Goal: Task Accomplishment & Management: Complete application form

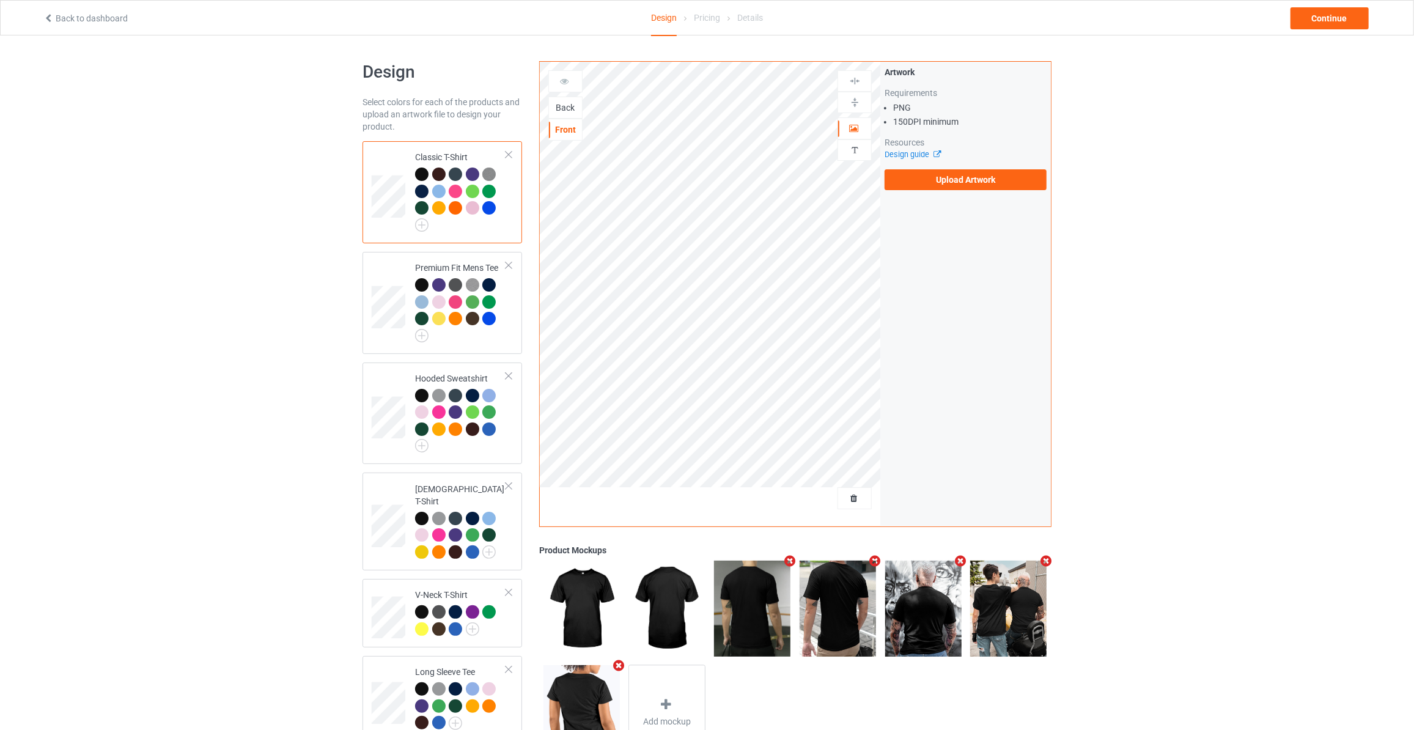
click at [553, 108] on div "Back" at bounding box center [565, 107] width 33 height 12
click at [919, 166] on div "Artwork Requirements PNG 150 DPI minimum Resources Design guide Upload Artwork" at bounding box center [966, 128] width 162 height 124
click at [923, 175] on label "Upload Artwork" at bounding box center [966, 179] width 162 height 21
click at [0, 0] on input "Upload Artwork" at bounding box center [0, 0] width 0 height 0
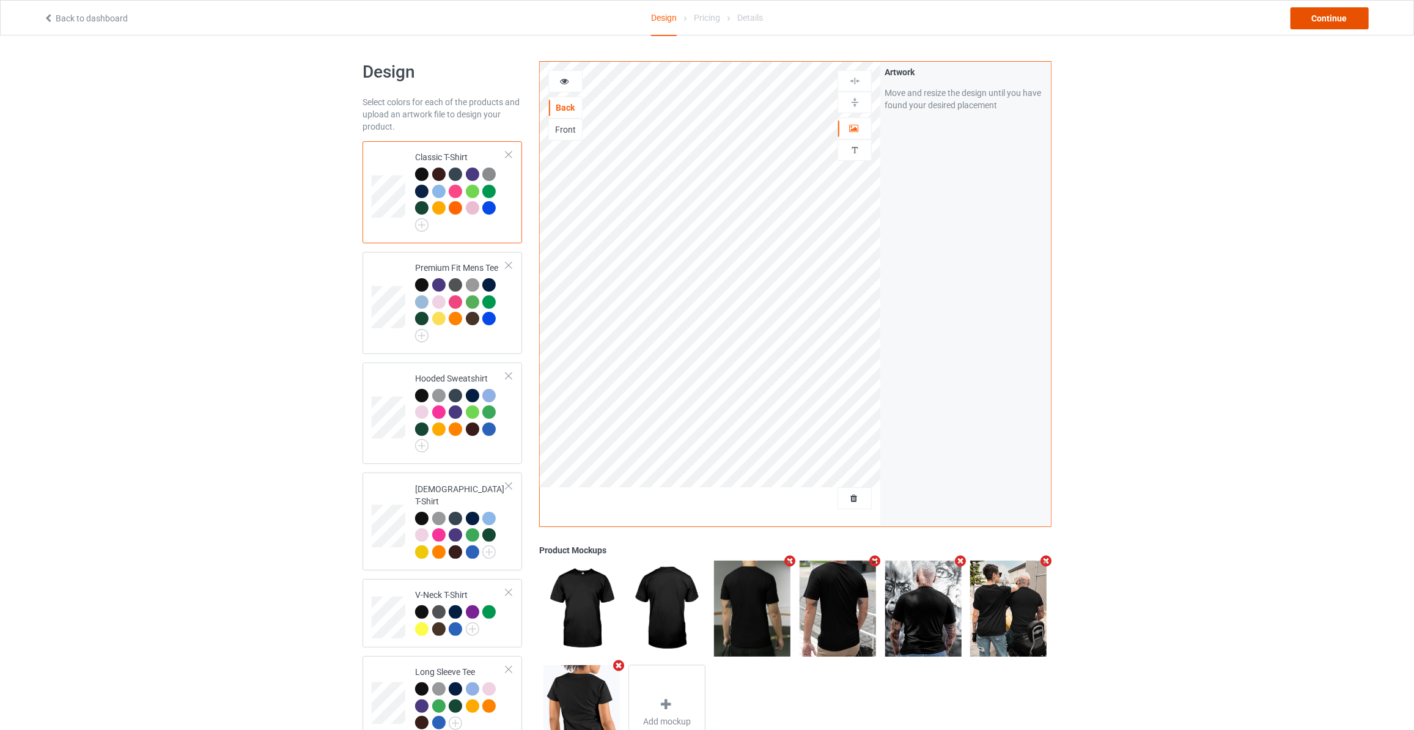
click at [1316, 28] on div "Continue" at bounding box center [1330, 18] width 78 height 22
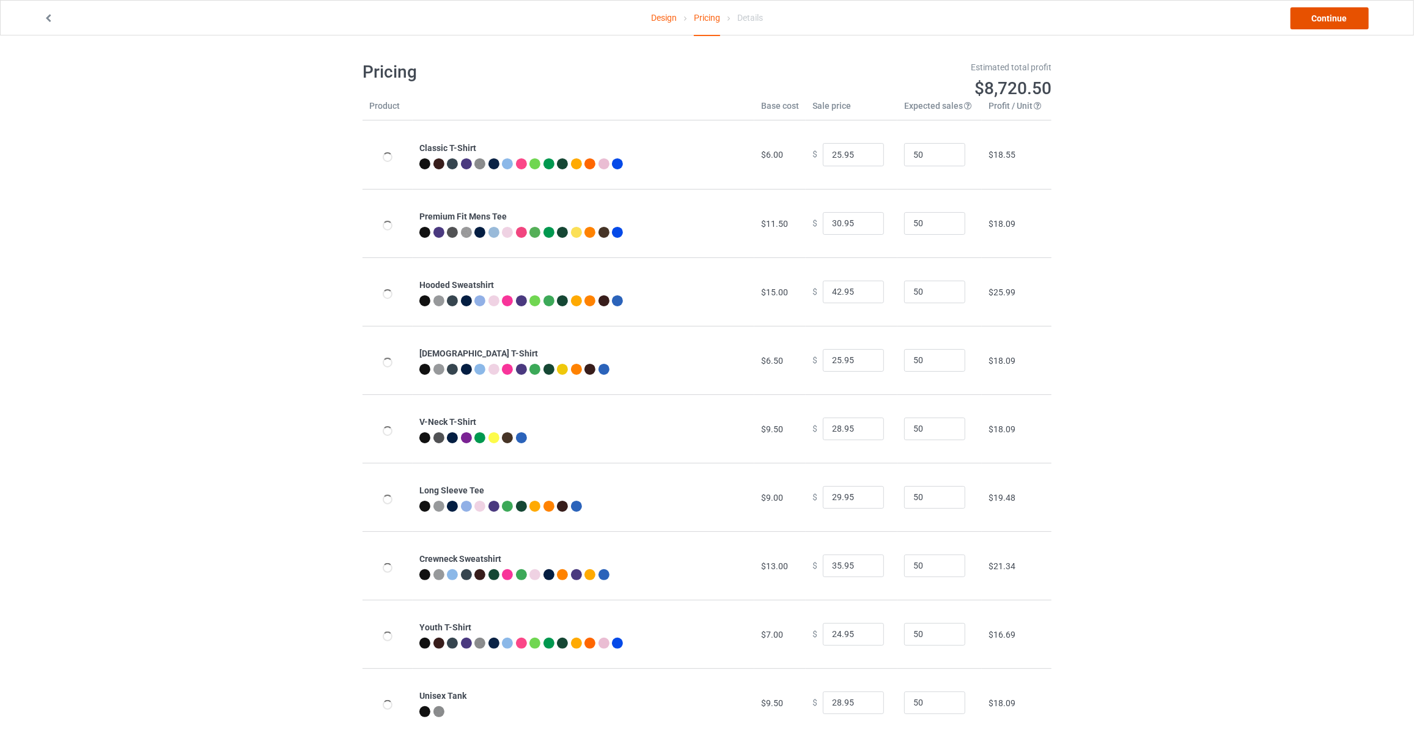
click at [1327, 14] on link "Continue" at bounding box center [1330, 18] width 78 height 22
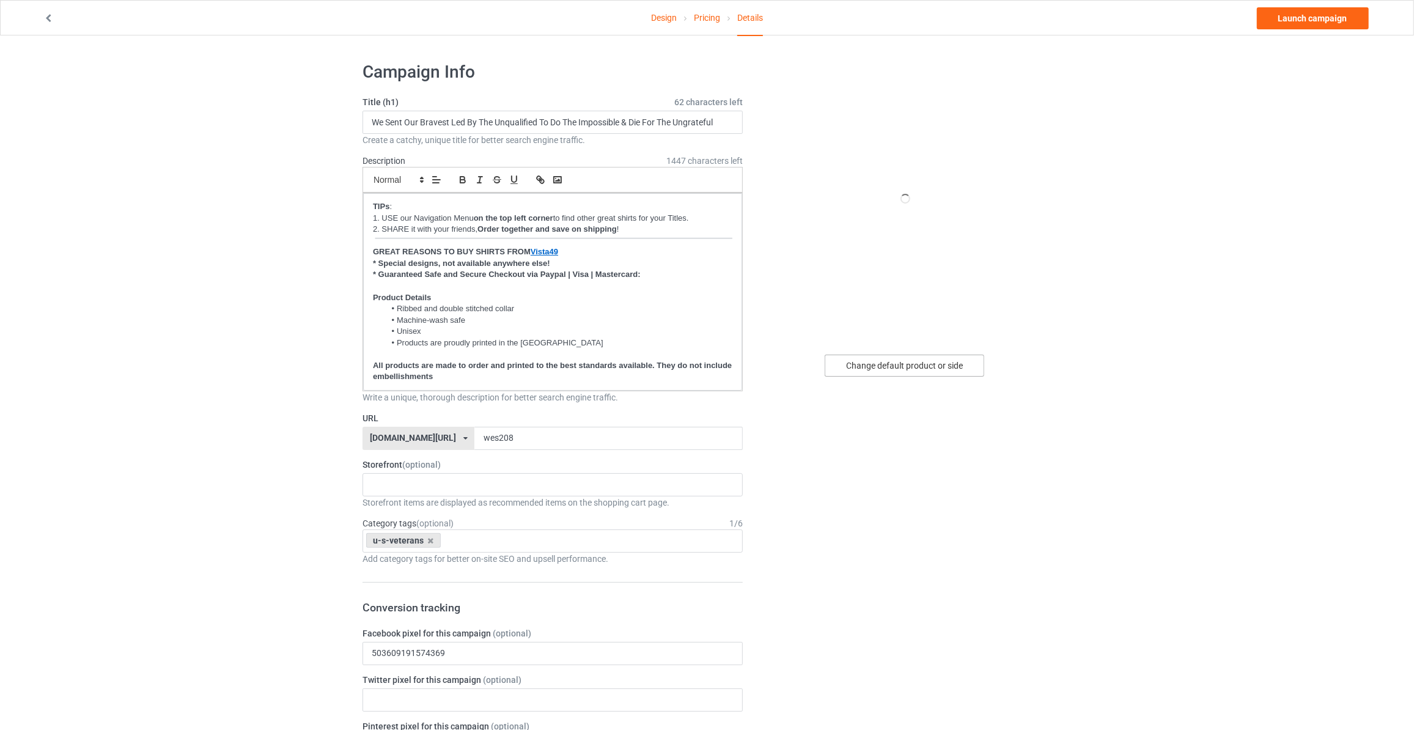
click at [844, 365] on div "Change default product or side" at bounding box center [905, 366] width 160 height 22
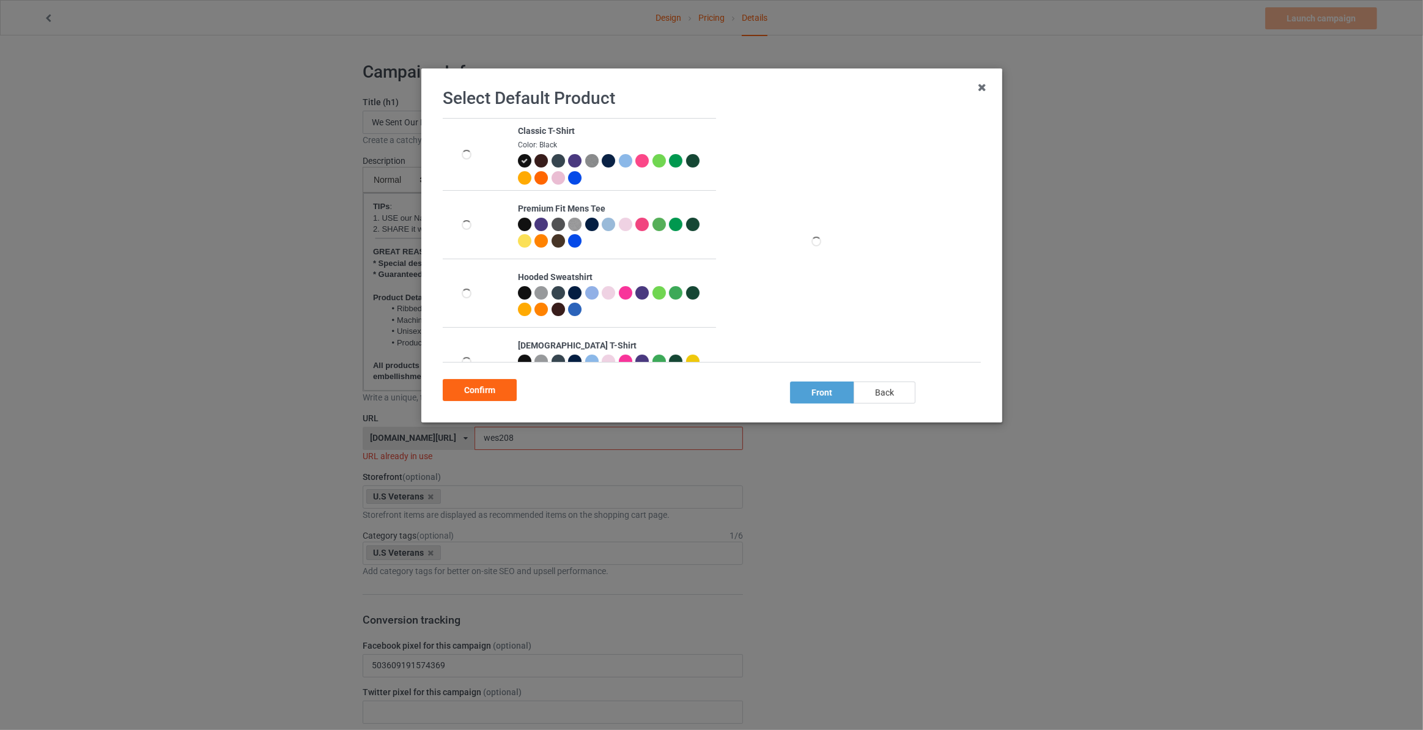
click at [879, 388] on div "back" at bounding box center [885, 393] width 62 height 22
click at [488, 388] on div "Confirm" at bounding box center [480, 390] width 74 height 22
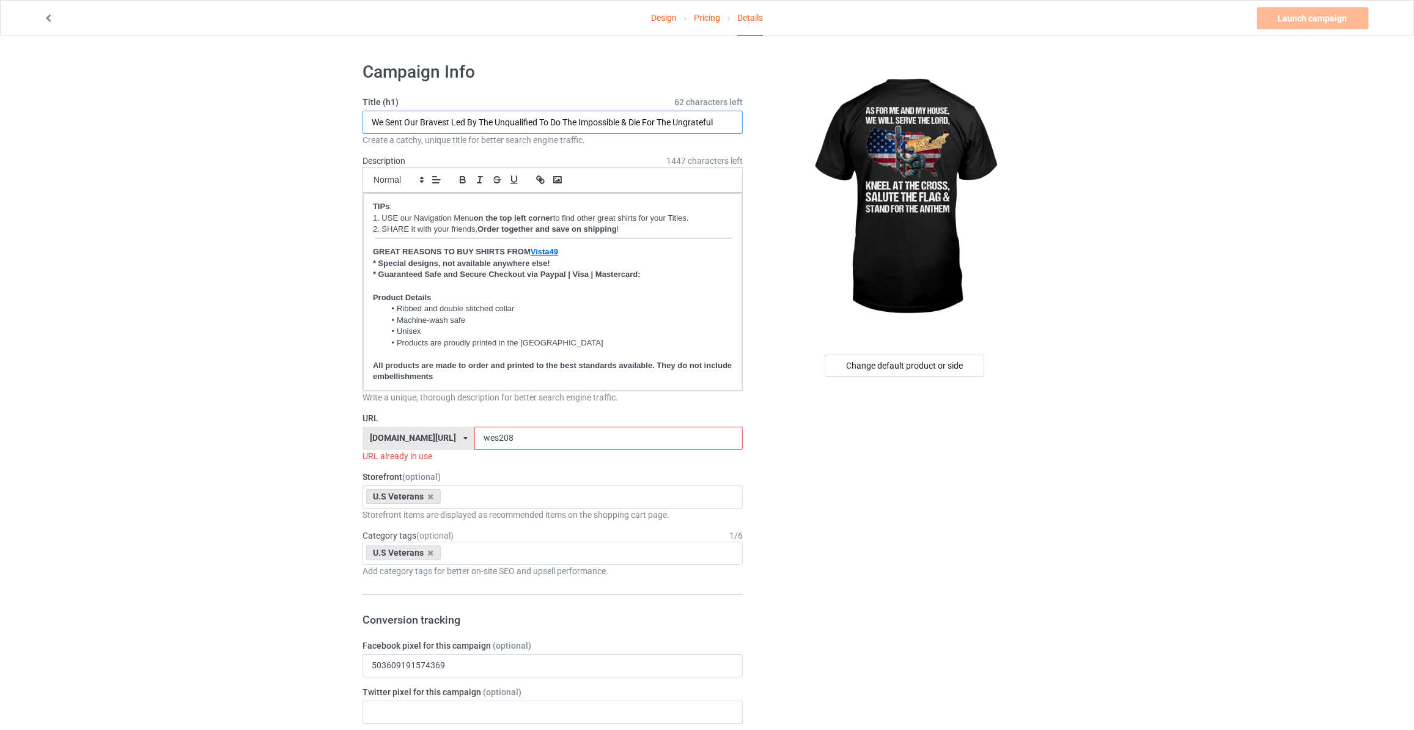
click at [539, 120] on input "We Sent Our Bravest Led By The Unqualified To Do The Impossible & Die For The U…" at bounding box center [553, 122] width 380 height 23
type input "As For Me And My House We Will Serve The Lord"
drag, startPoint x: 506, startPoint y: 428, endPoint x: 313, endPoint y: 414, distance: 193.1
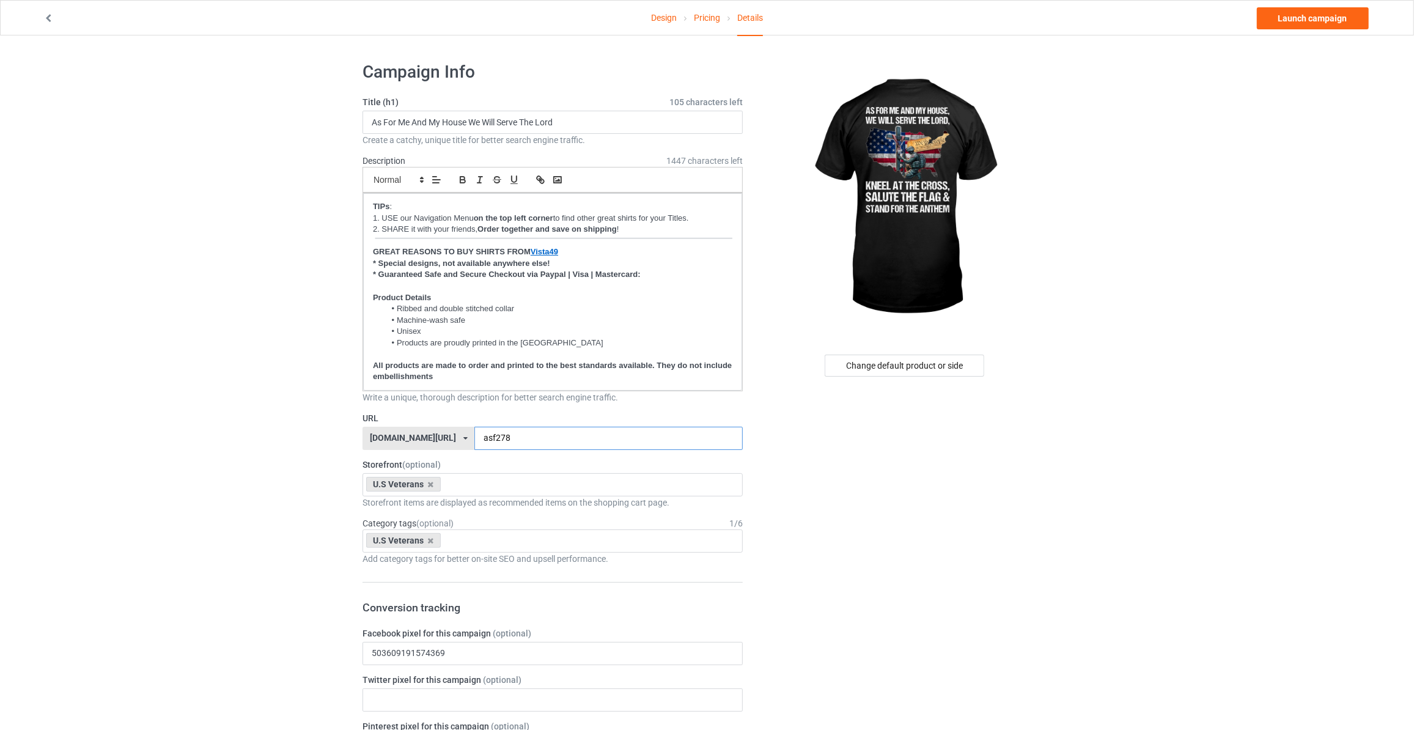
type input "asf278"
drag, startPoint x: 1223, startPoint y: 210, endPoint x: 1265, endPoint y: 69, distance: 147.2
click at [1302, 20] on link "Launch campaign" at bounding box center [1313, 18] width 112 height 22
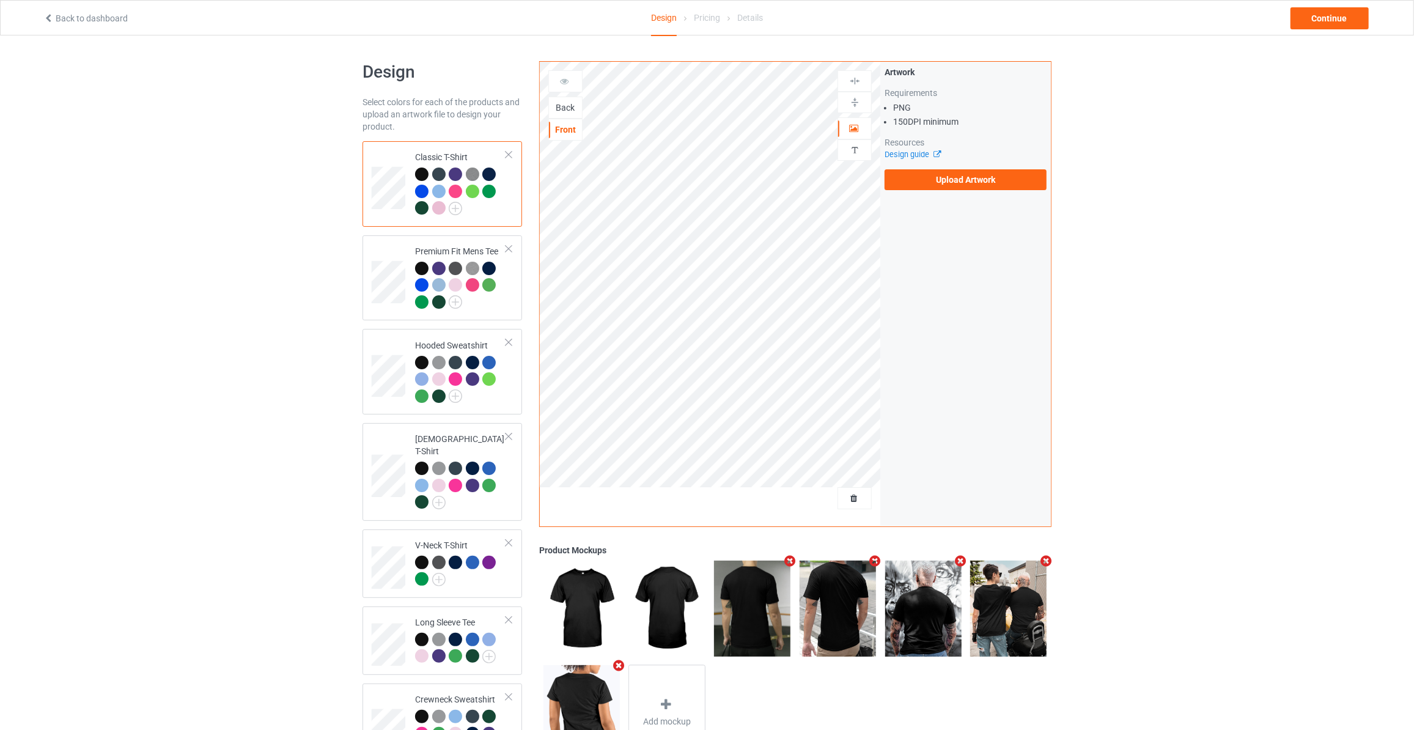
click at [565, 108] on div "Back" at bounding box center [565, 107] width 33 height 12
click at [938, 180] on label "Upload Artwork" at bounding box center [966, 179] width 162 height 21
click at [0, 0] on input "Upload Artwork" at bounding box center [0, 0] width 0 height 0
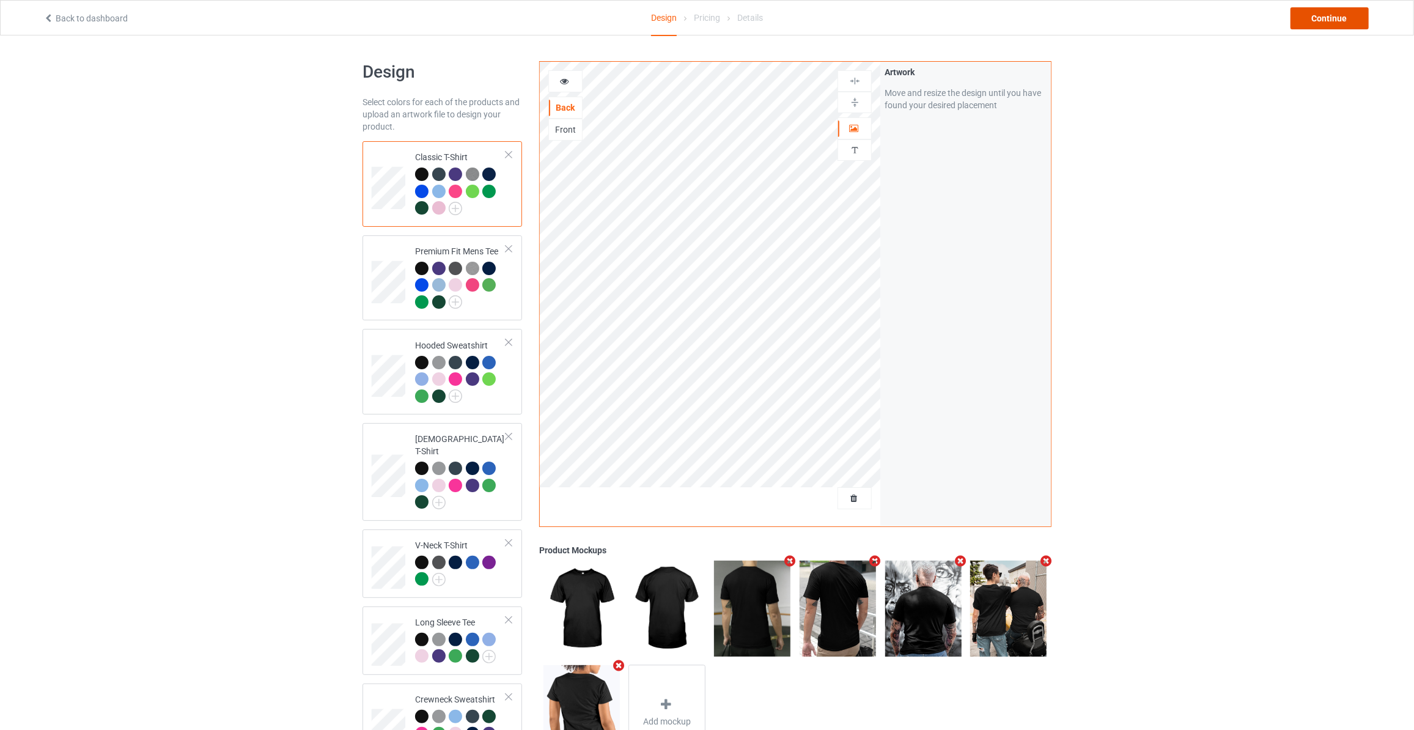
click at [1333, 18] on div "Continue" at bounding box center [1330, 18] width 78 height 22
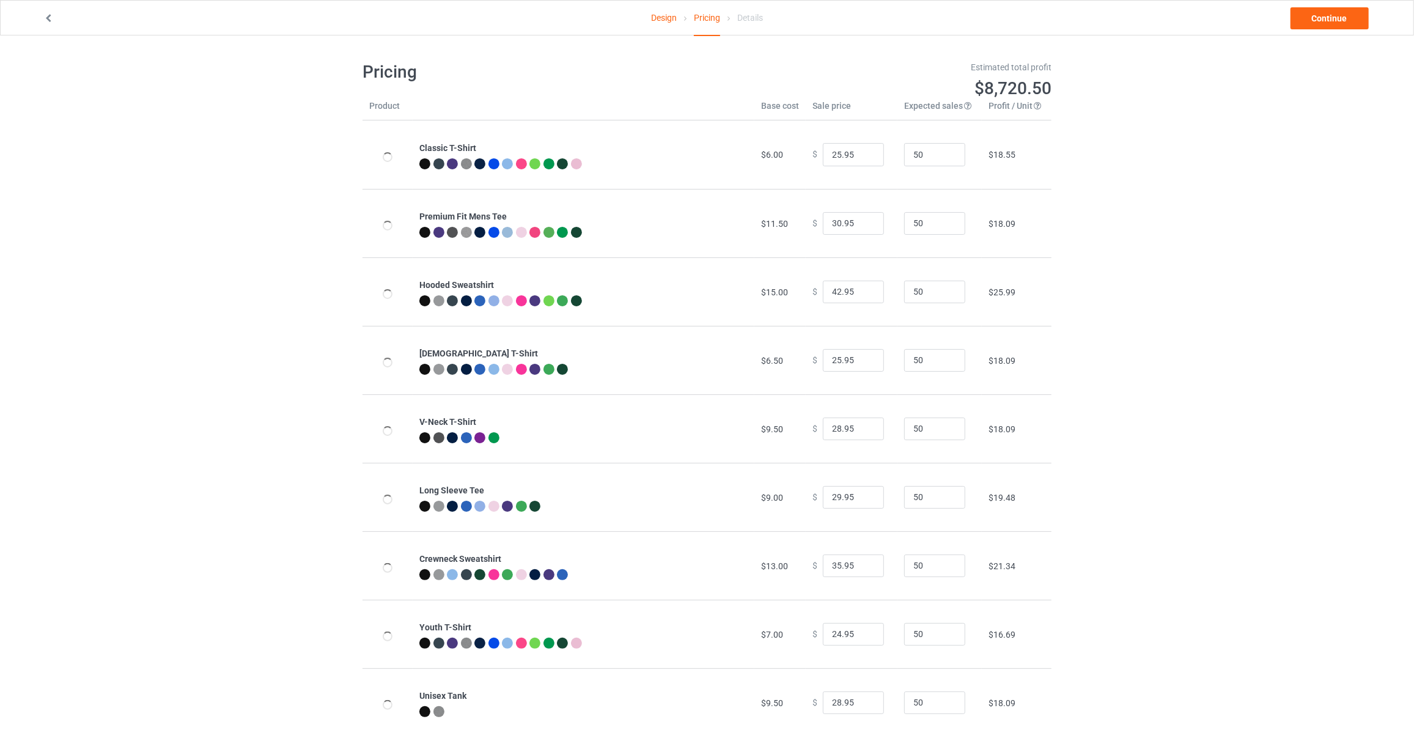
click at [1333, 18] on link "Continue" at bounding box center [1330, 18] width 78 height 22
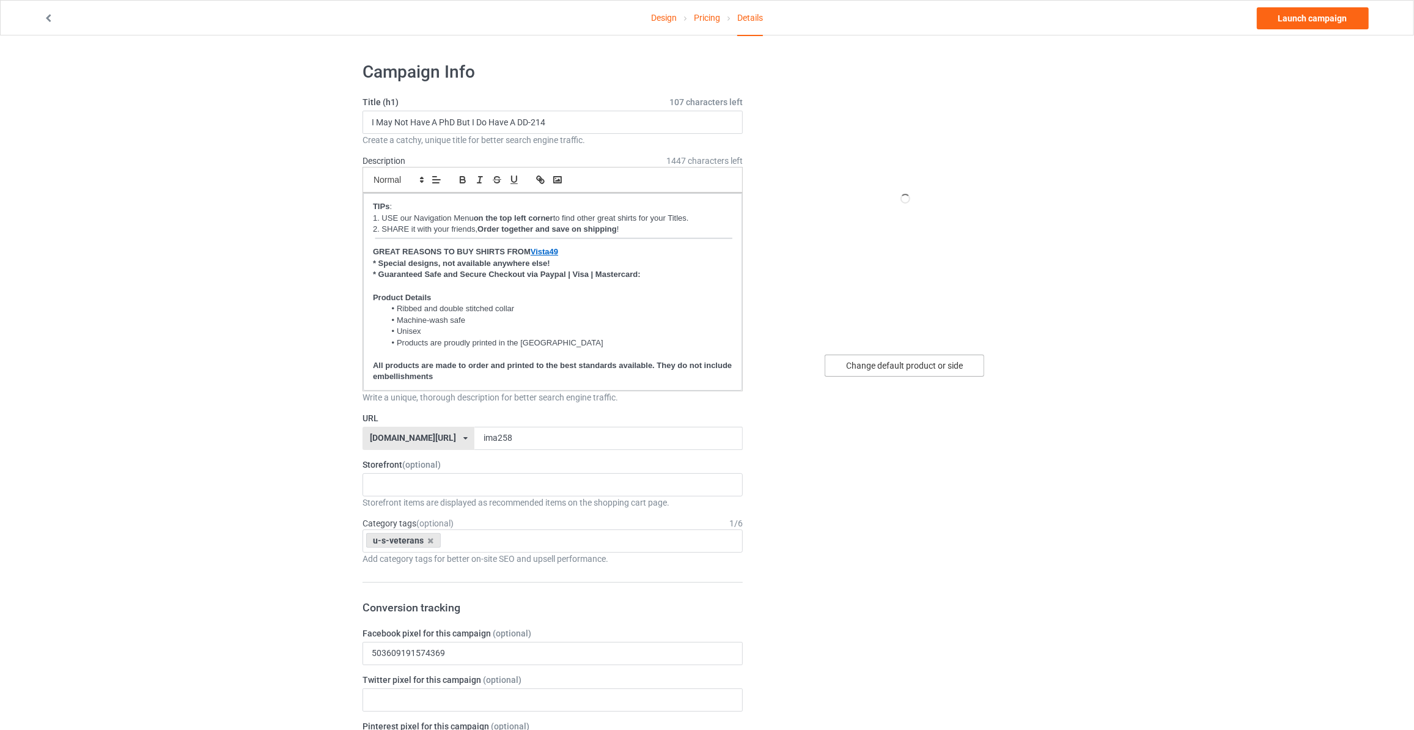
click at [920, 367] on div "Change default product or side" at bounding box center [905, 366] width 160 height 22
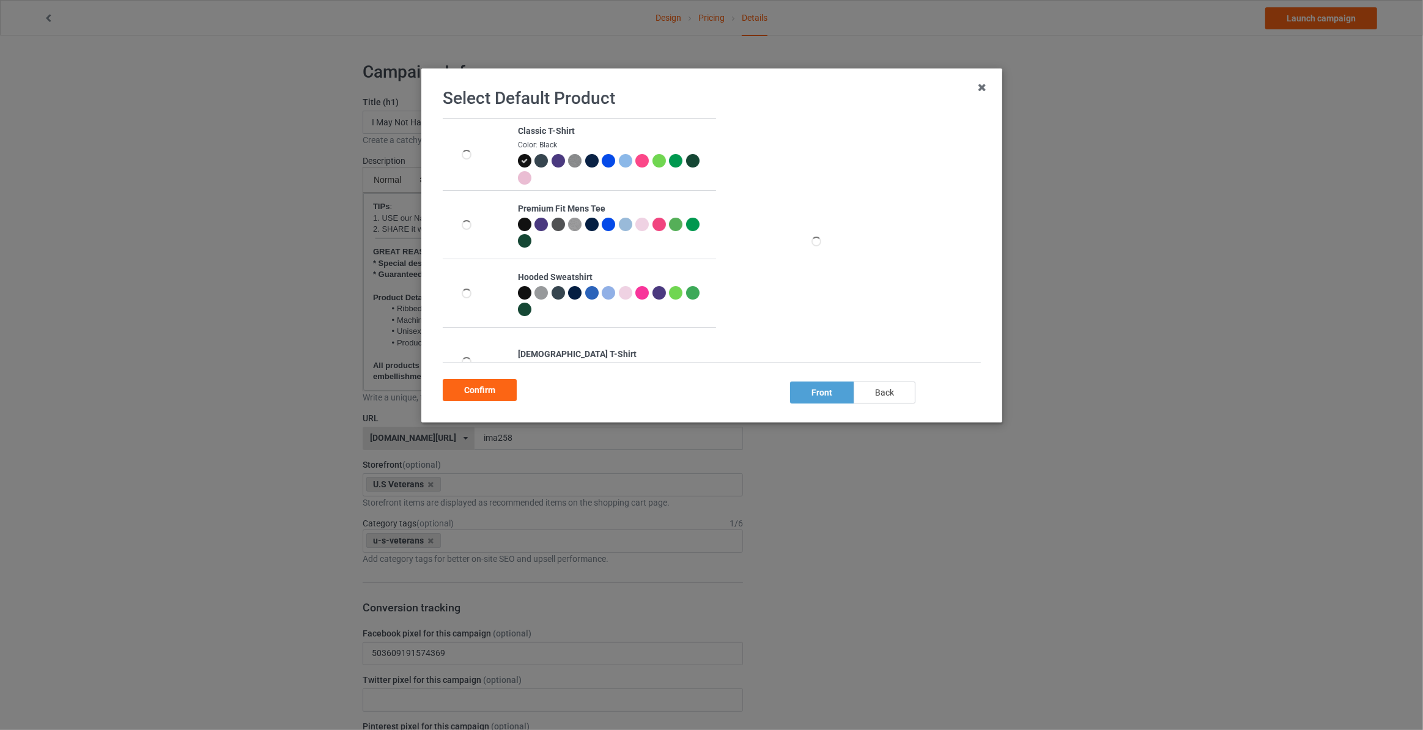
click at [867, 396] on div "back" at bounding box center [885, 393] width 62 height 22
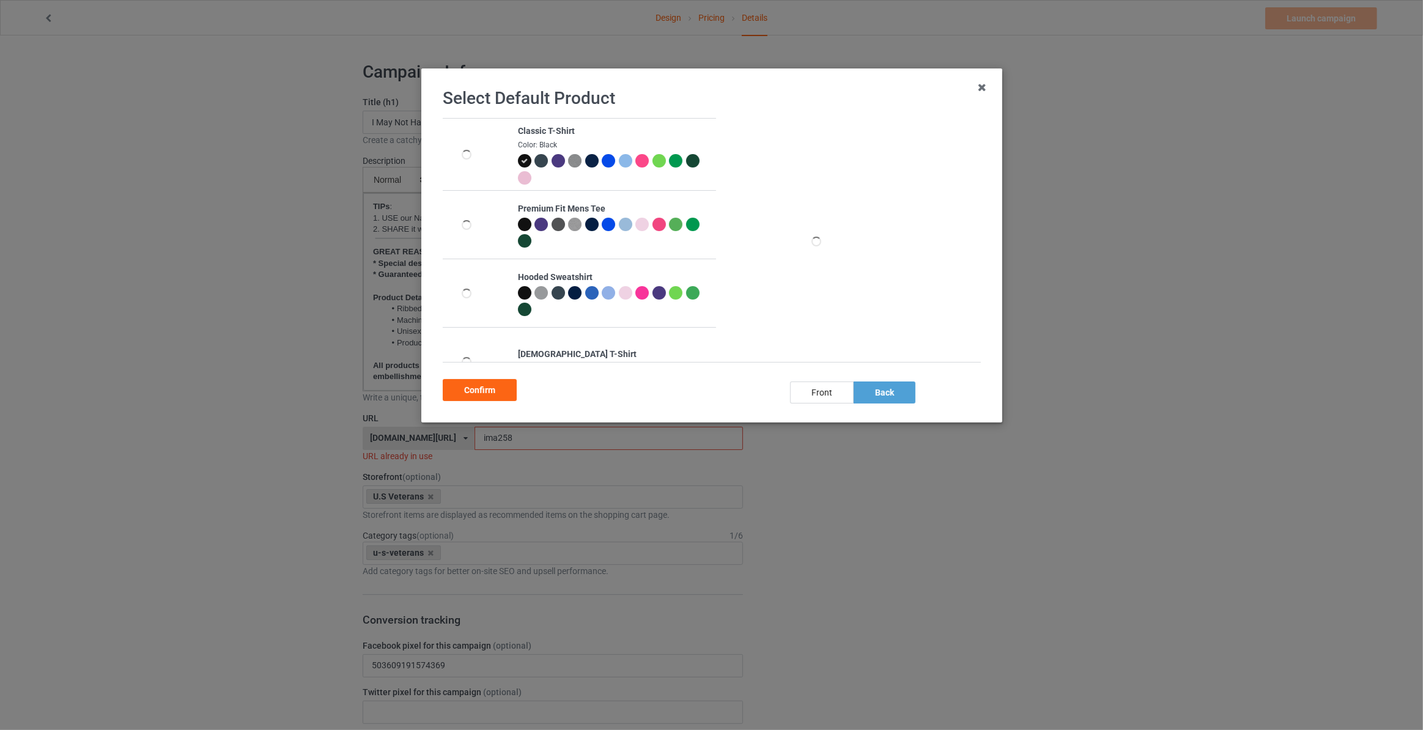
click at [489, 389] on div "Confirm" at bounding box center [480, 390] width 74 height 22
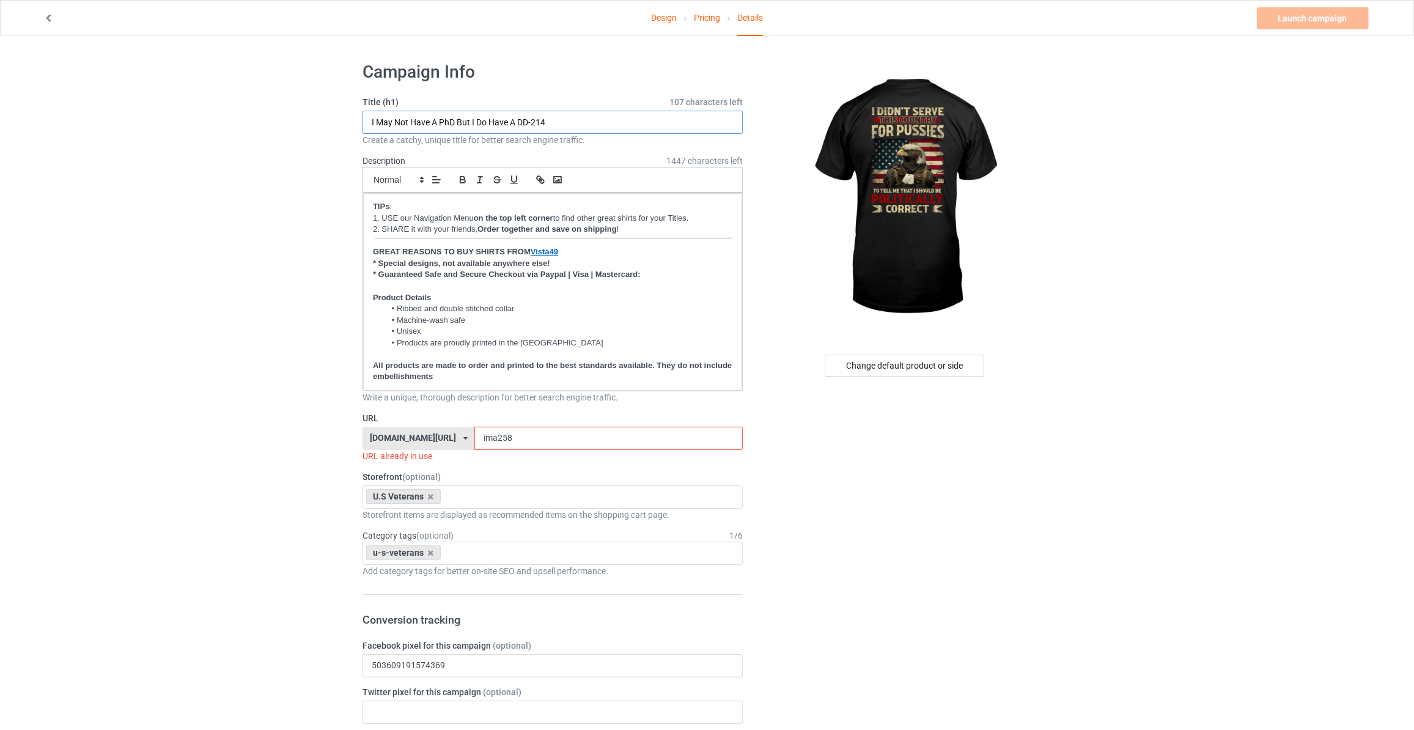
click at [408, 124] on input "I May Not Have A PhD But I Do Have A DD-214" at bounding box center [553, 122] width 380 height 23
type input "I Didn't Serve This Country For Pussies"
drag, startPoint x: 502, startPoint y: 438, endPoint x: 295, endPoint y: 451, distance: 207.0
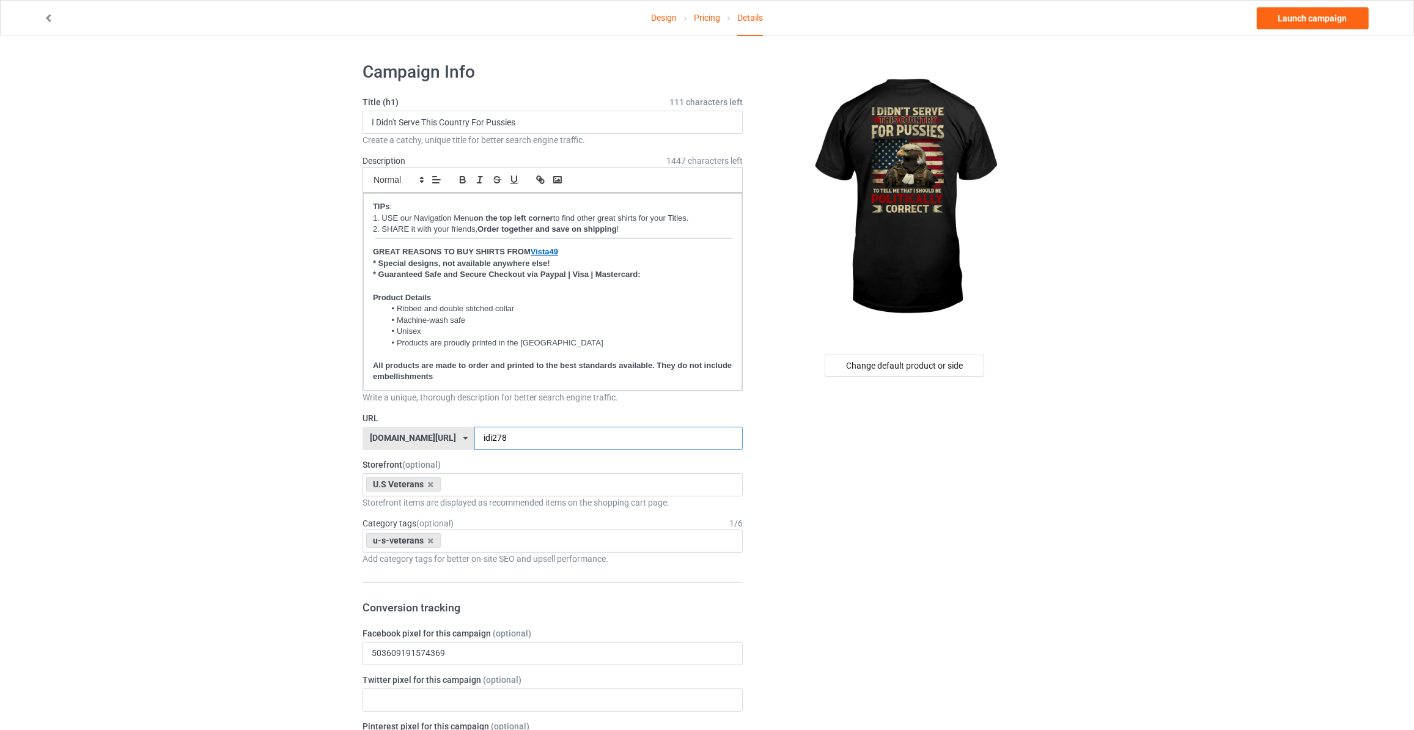
type input "idi278"
click at [1306, 24] on link "Launch campaign" at bounding box center [1313, 18] width 112 height 22
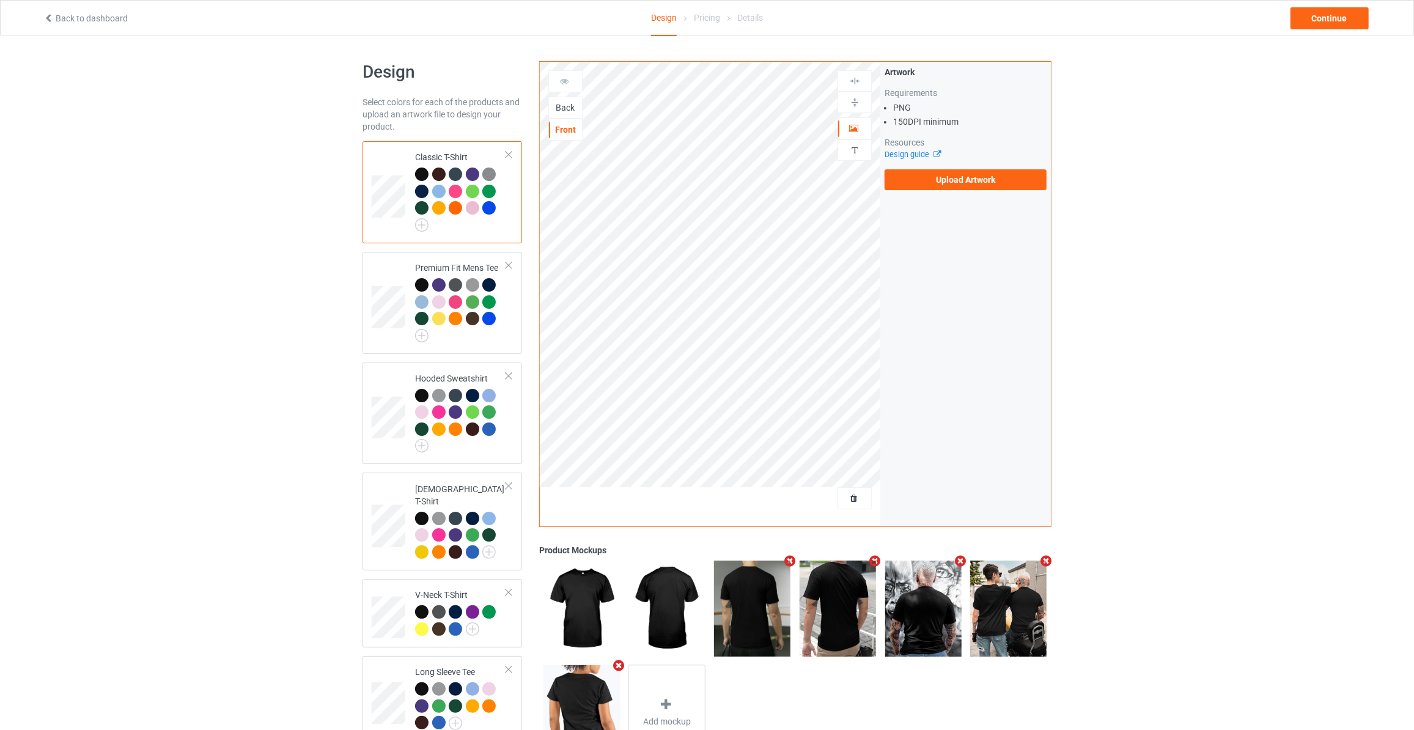
click at [566, 104] on div "Back" at bounding box center [565, 107] width 33 height 12
click at [944, 179] on label "Upload Artwork" at bounding box center [966, 179] width 162 height 21
click at [0, 0] on input "Upload Artwork" at bounding box center [0, 0] width 0 height 0
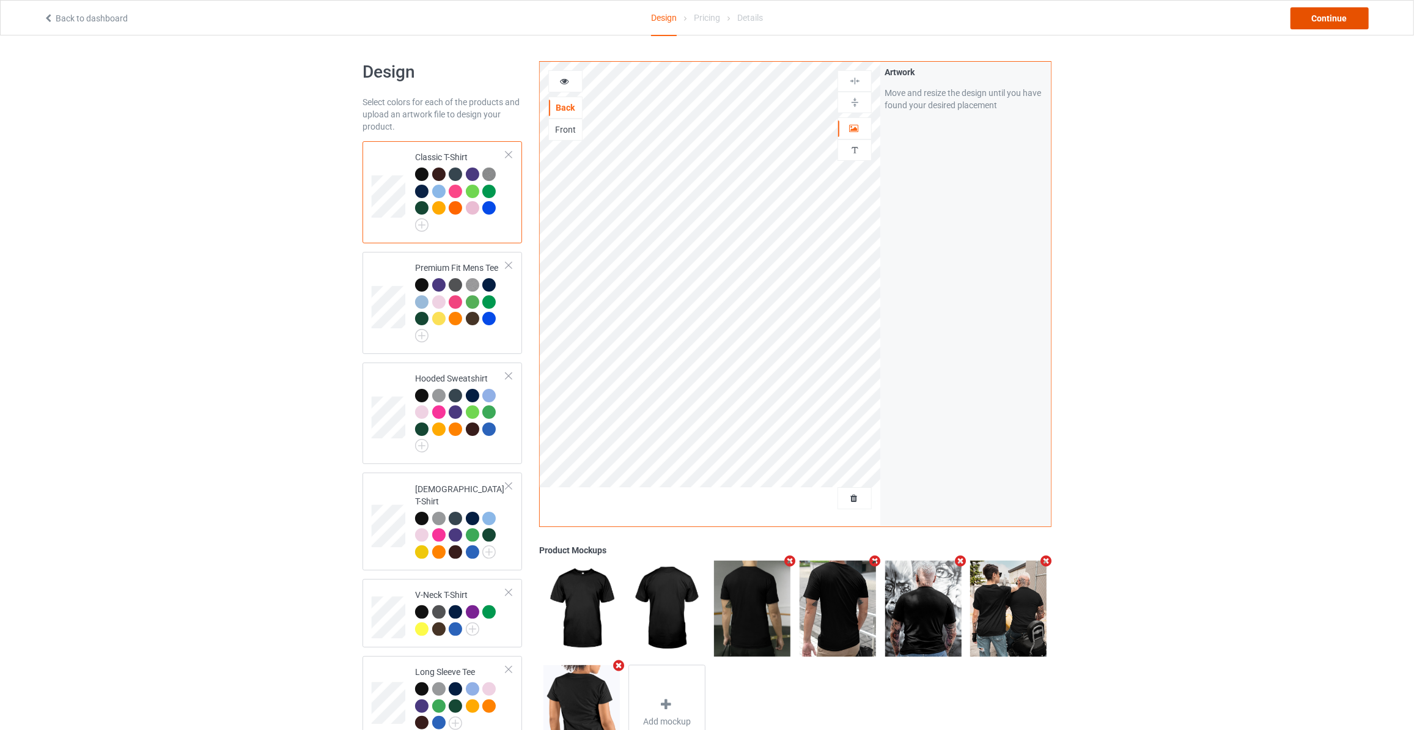
click at [1340, 23] on div "Continue" at bounding box center [1330, 18] width 78 height 22
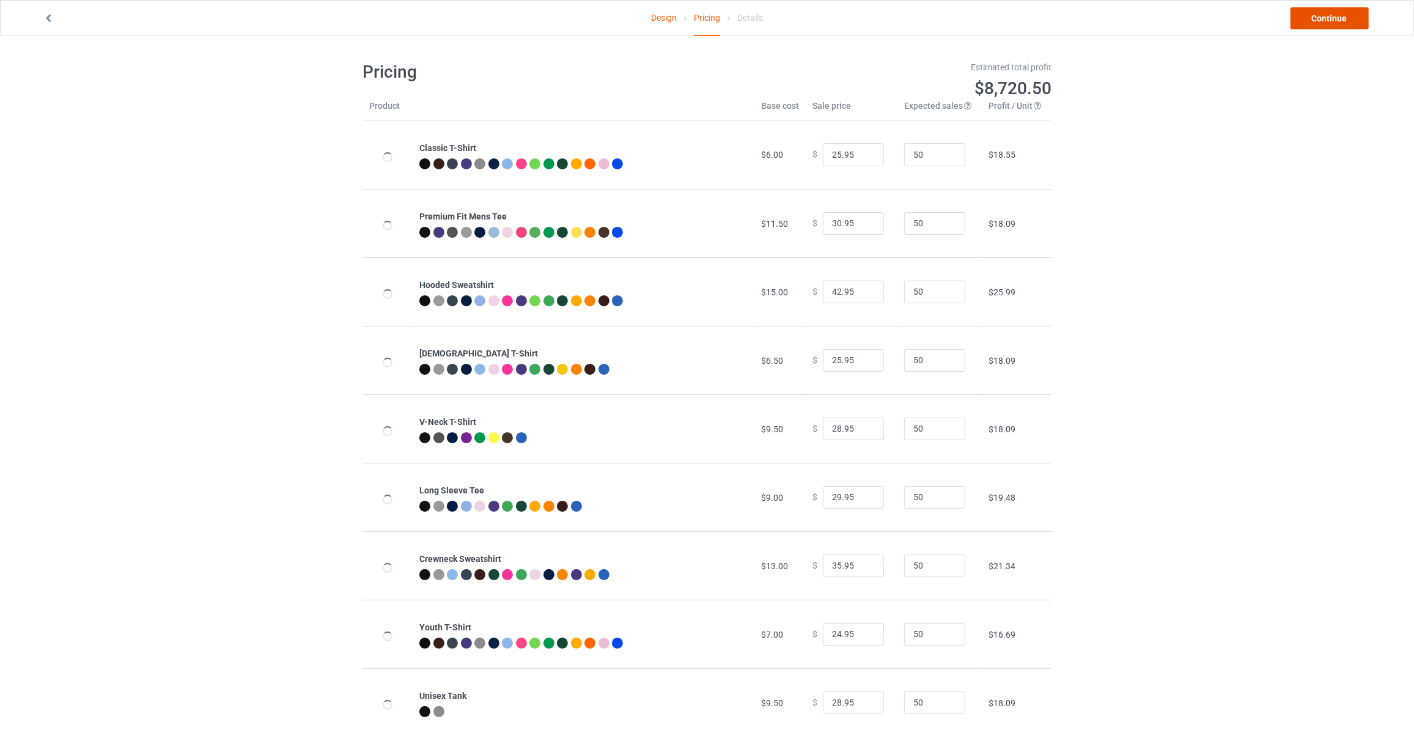
click at [1340, 23] on link "Continue" at bounding box center [1330, 18] width 78 height 22
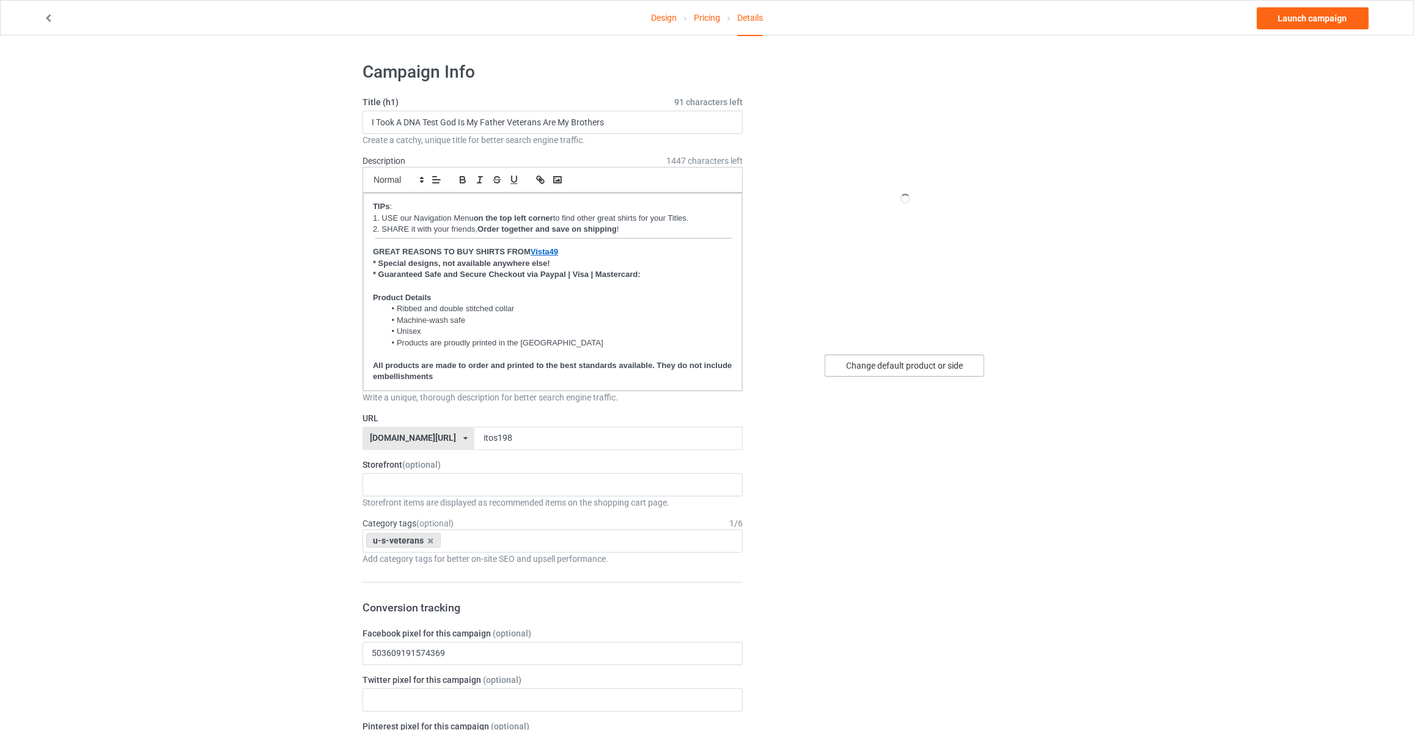
click at [918, 355] on div "Change default product or side" at bounding box center [905, 366] width 160 height 22
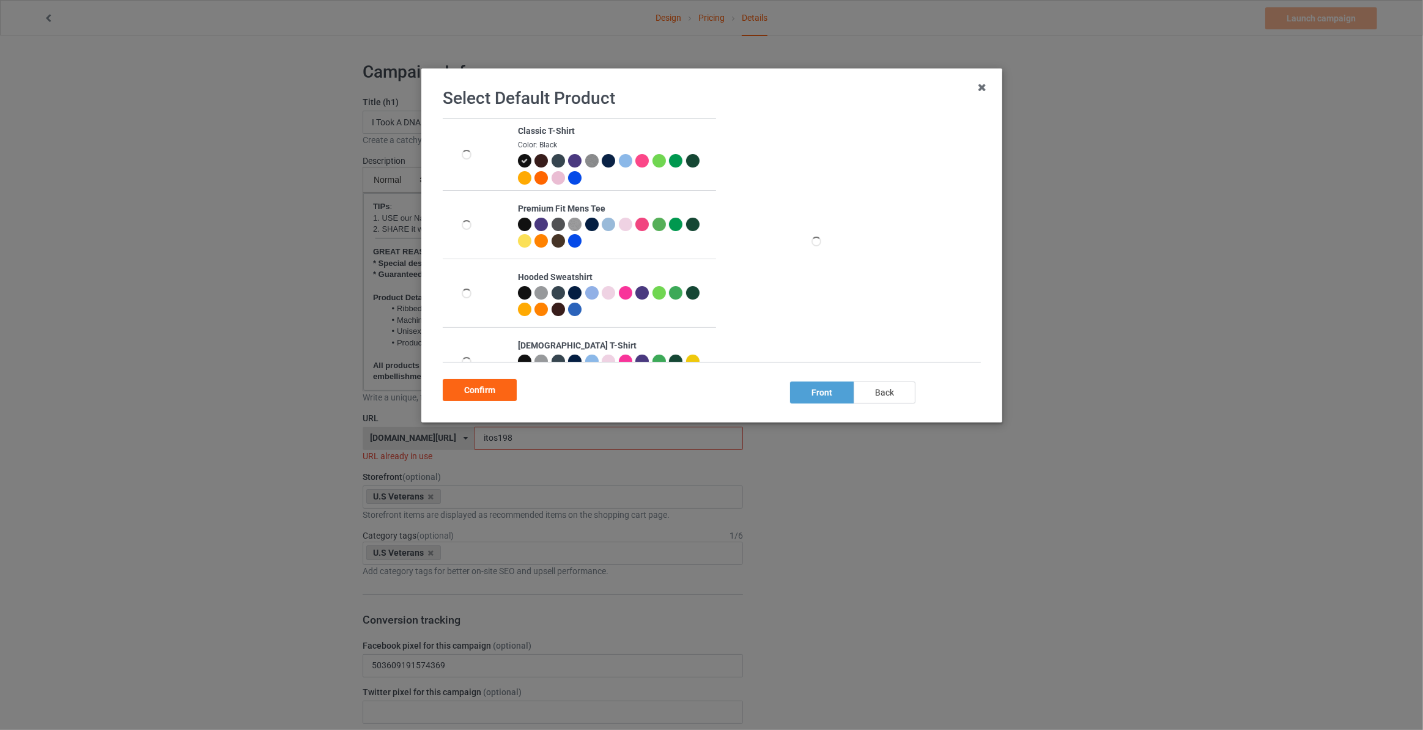
click at [874, 393] on div "back" at bounding box center [885, 393] width 62 height 22
click at [476, 387] on div "Confirm" at bounding box center [480, 390] width 74 height 22
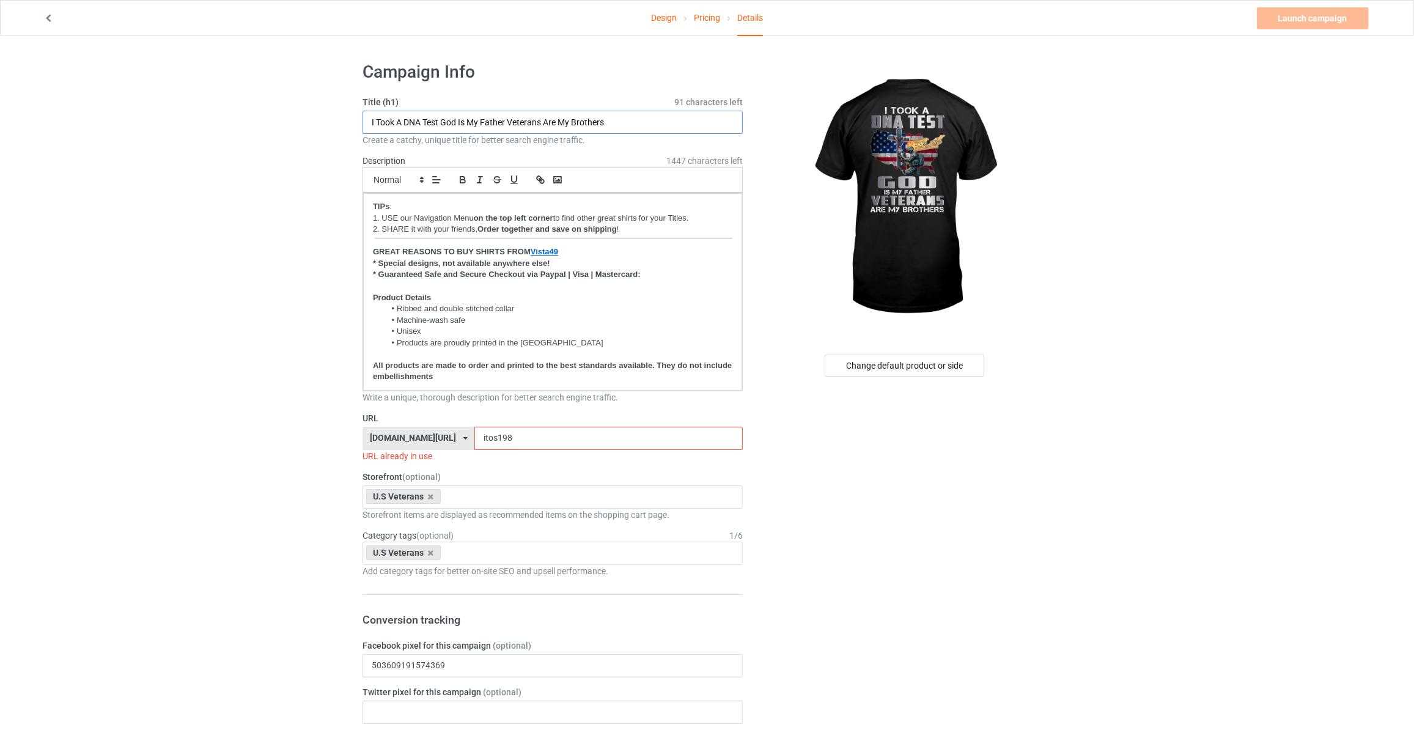
click at [444, 120] on input "I Took A DNA Test God Is My Father Veterans Are My Brothers" at bounding box center [553, 122] width 380 height 23
drag, startPoint x: 528, startPoint y: 433, endPoint x: 209, endPoint y: 429, distance: 318.6
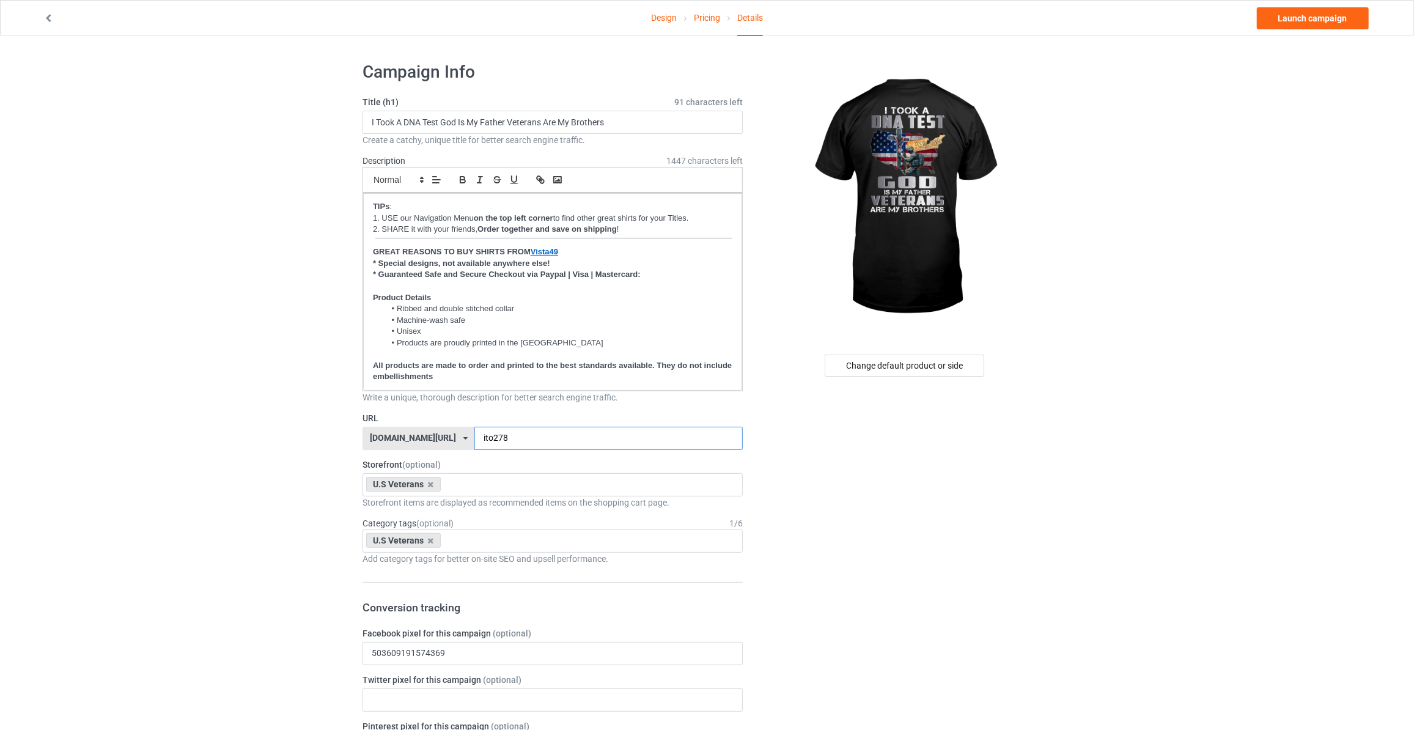
type input "ito278"
drag, startPoint x: 1323, startPoint y: 100, endPoint x: 1313, endPoint y: 43, distance: 57.1
click at [1296, 16] on link "Launch campaign" at bounding box center [1313, 18] width 112 height 22
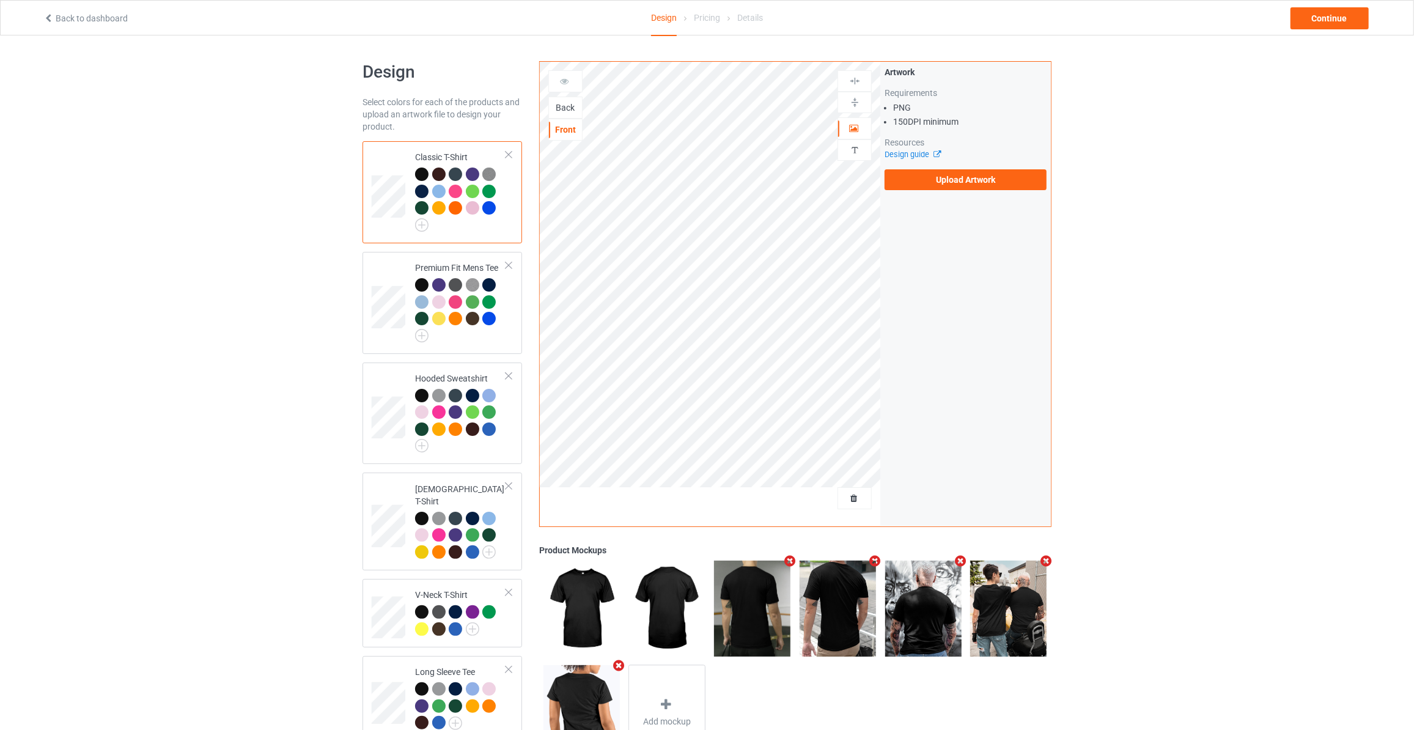
click at [564, 110] on div "Back" at bounding box center [565, 107] width 33 height 12
click at [919, 188] on label "Upload Artwork" at bounding box center [966, 179] width 162 height 21
click at [0, 0] on input "Upload Artwork" at bounding box center [0, 0] width 0 height 0
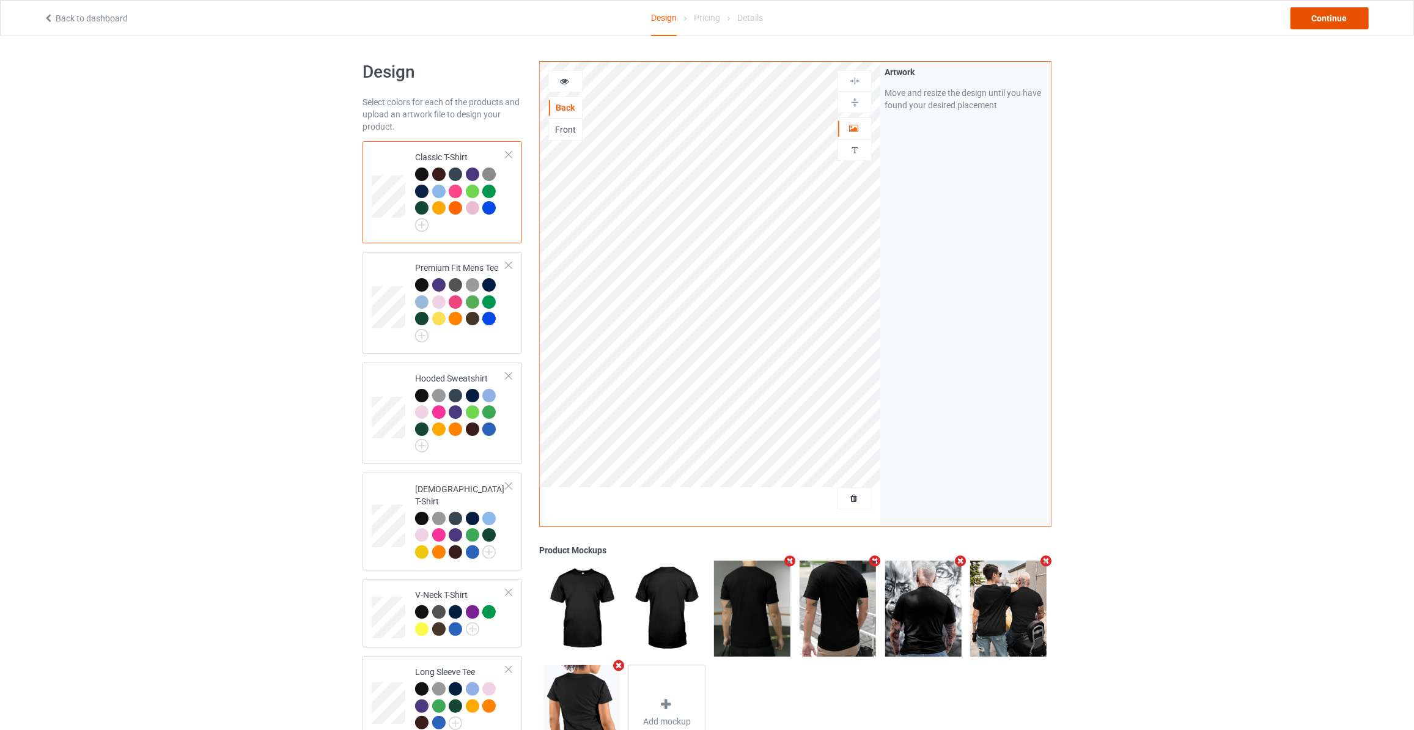
click at [1339, 23] on div "Continue" at bounding box center [1330, 18] width 78 height 22
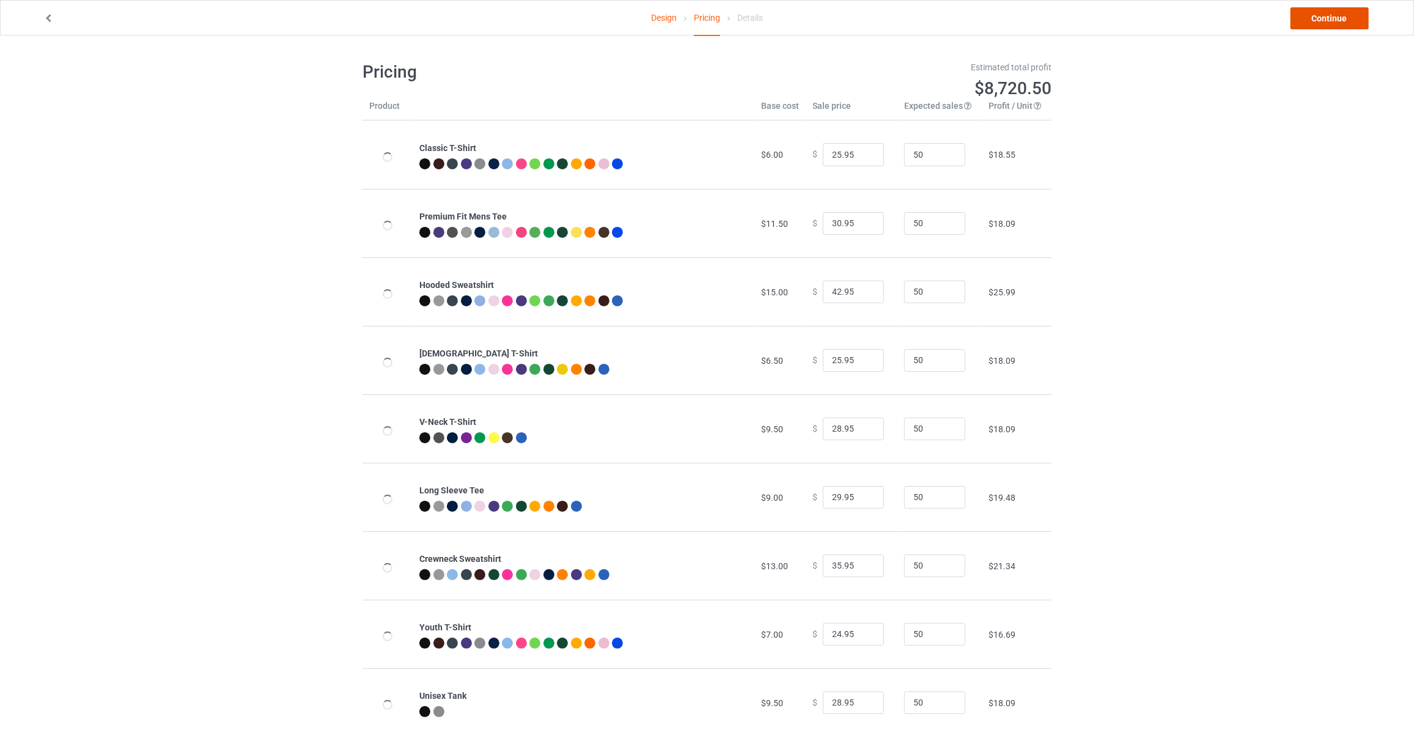
click at [1339, 23] on link "Continue" at bounding box center [1330, 18] width 78 height 22
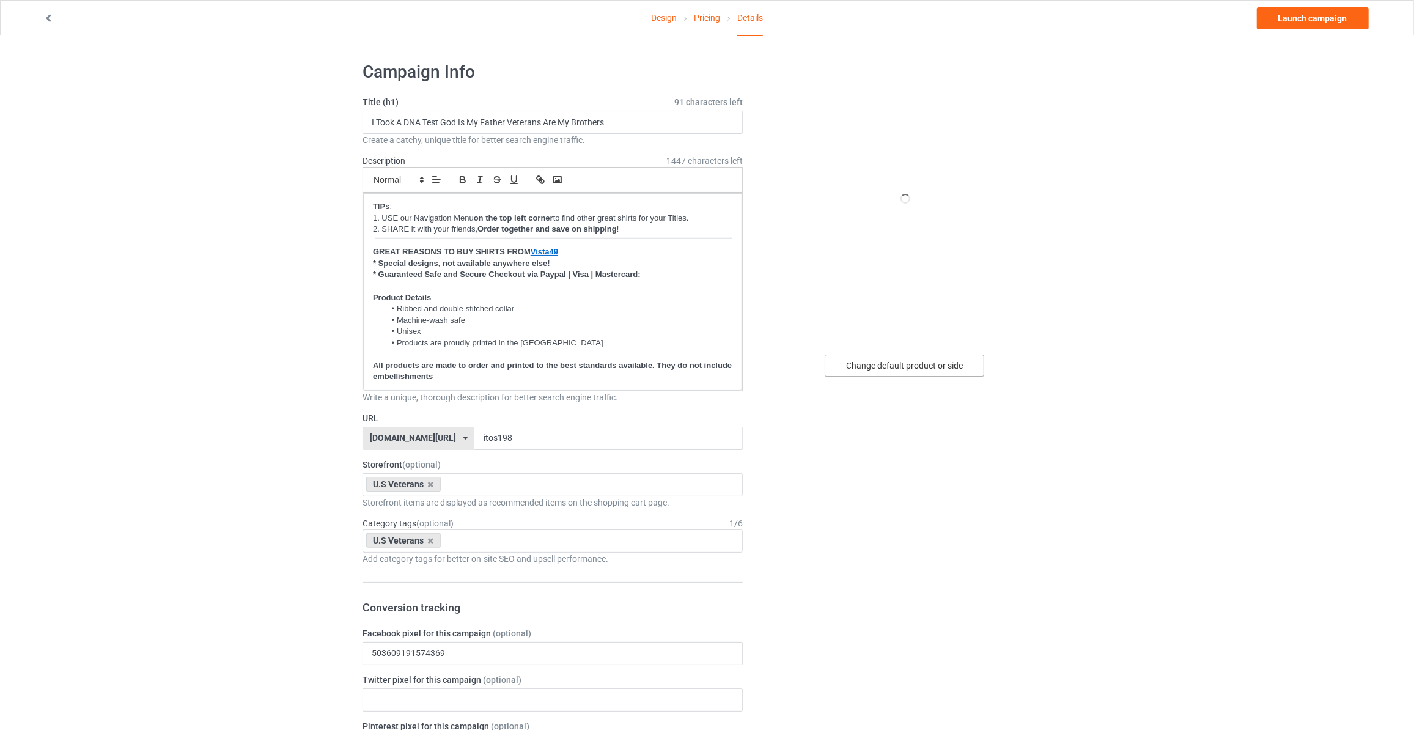
click at [909, 365] on div "Change default product or side" at bounding box center [905, 366] width 160 height 22
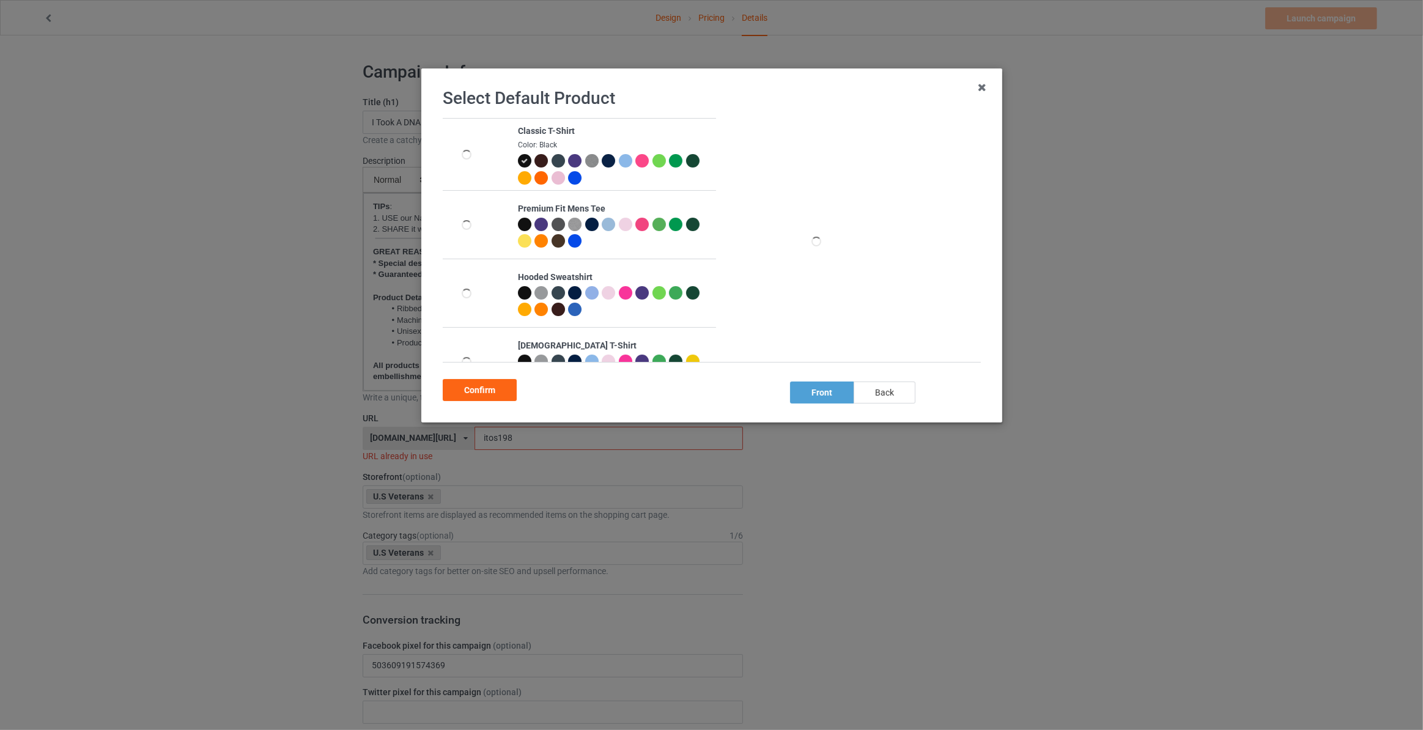
click at [883, 403] on div "back" at bounding box center [885, 393] width 62 height 22
click at [511, 403] on div "Select Default Product Classic T-Shirt Color: Black Premium Fit Mens Tee Hooded…" at bounding box center [711, 245] width 555 height 328
click at [509, 393] on div "Confirm" at bounding box center [480, 390] width 74 height 22
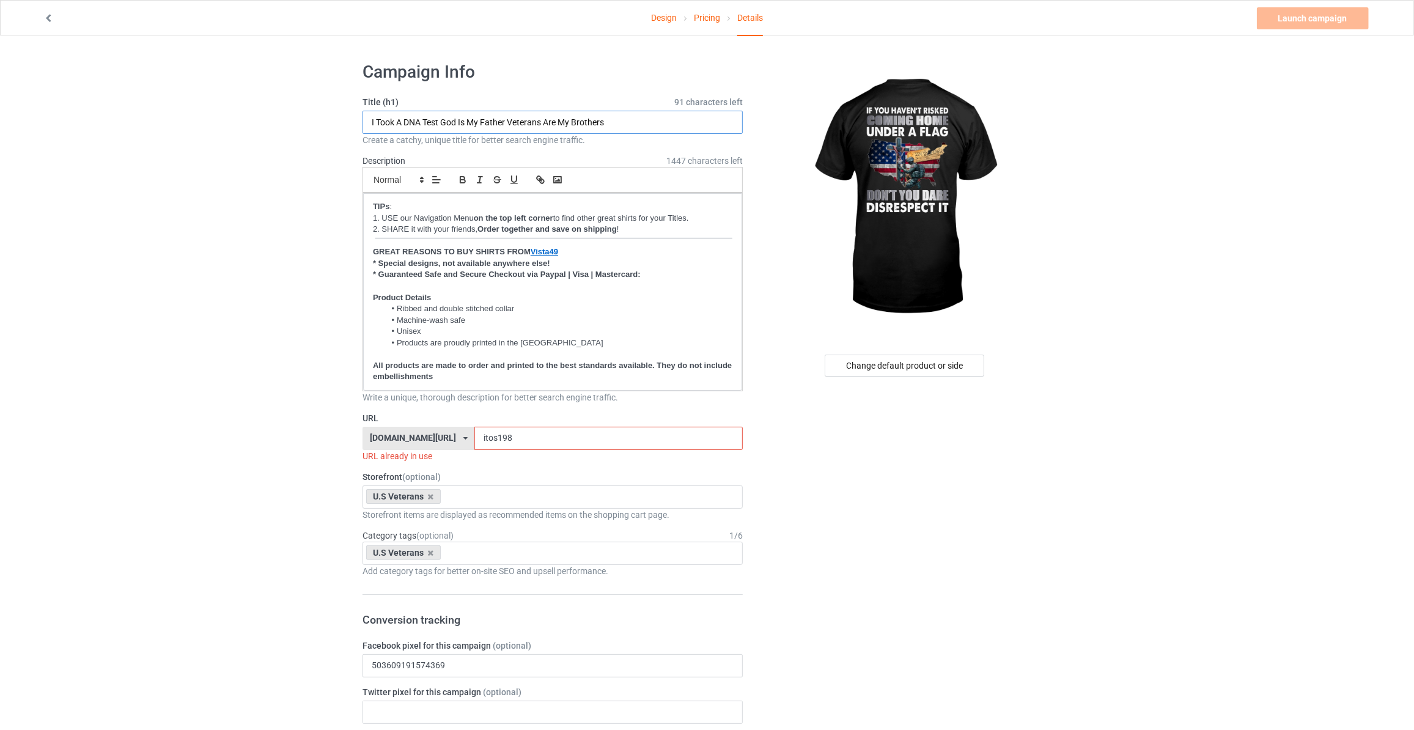
click at [509, 123] on input "I Took A DNA Test God Is My Father Veterans Are My Brothers" at bounding box center [553, 122] width 380 height 23
type input "If You Haven't Risked Coming Home Under A Flag Don't You Dare Disrespect It"
drag, startPoint x: 491, startPoint y: 433, endPoint x: 188, endPoint y: 437, distance: 303.3
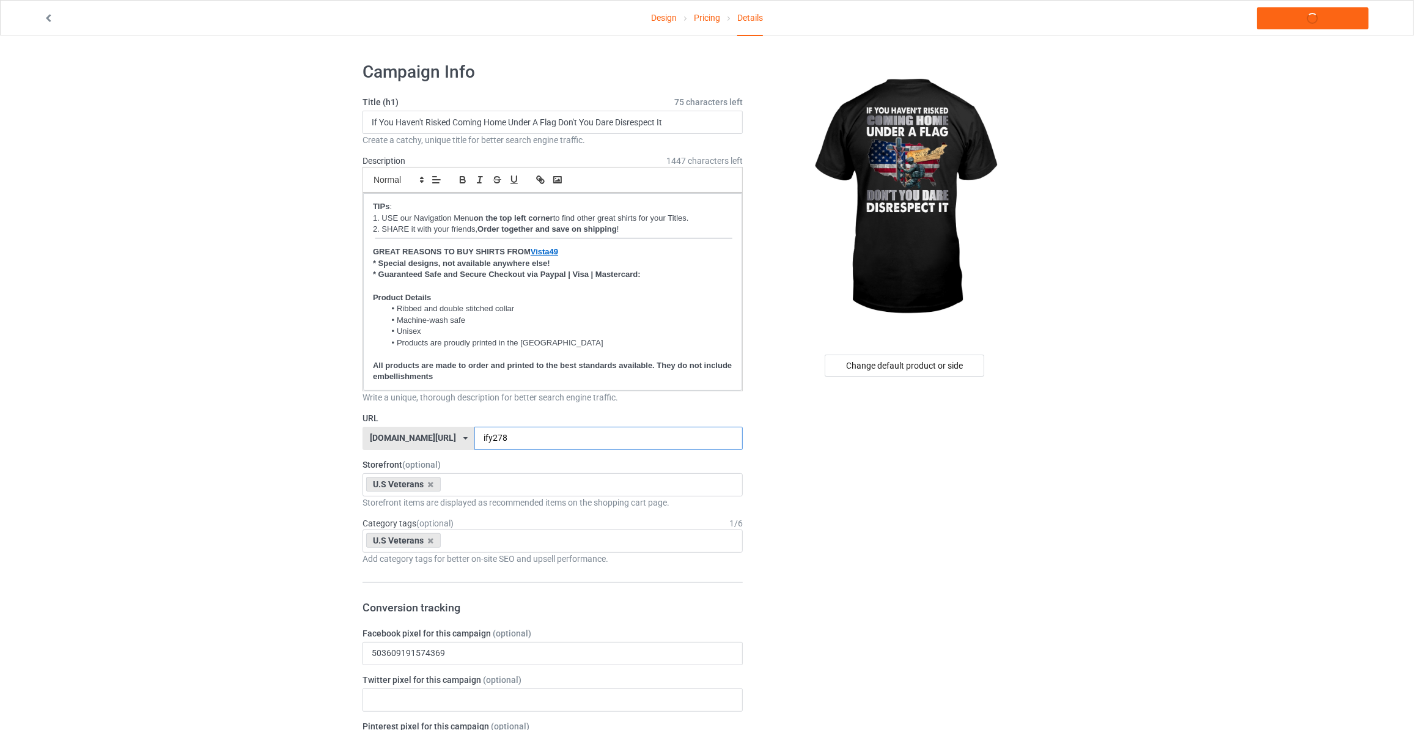
type input "ify278"
click at [1304, 28] on link "Launch campaign" at bounding box center [1313, 18] width 112 height 22
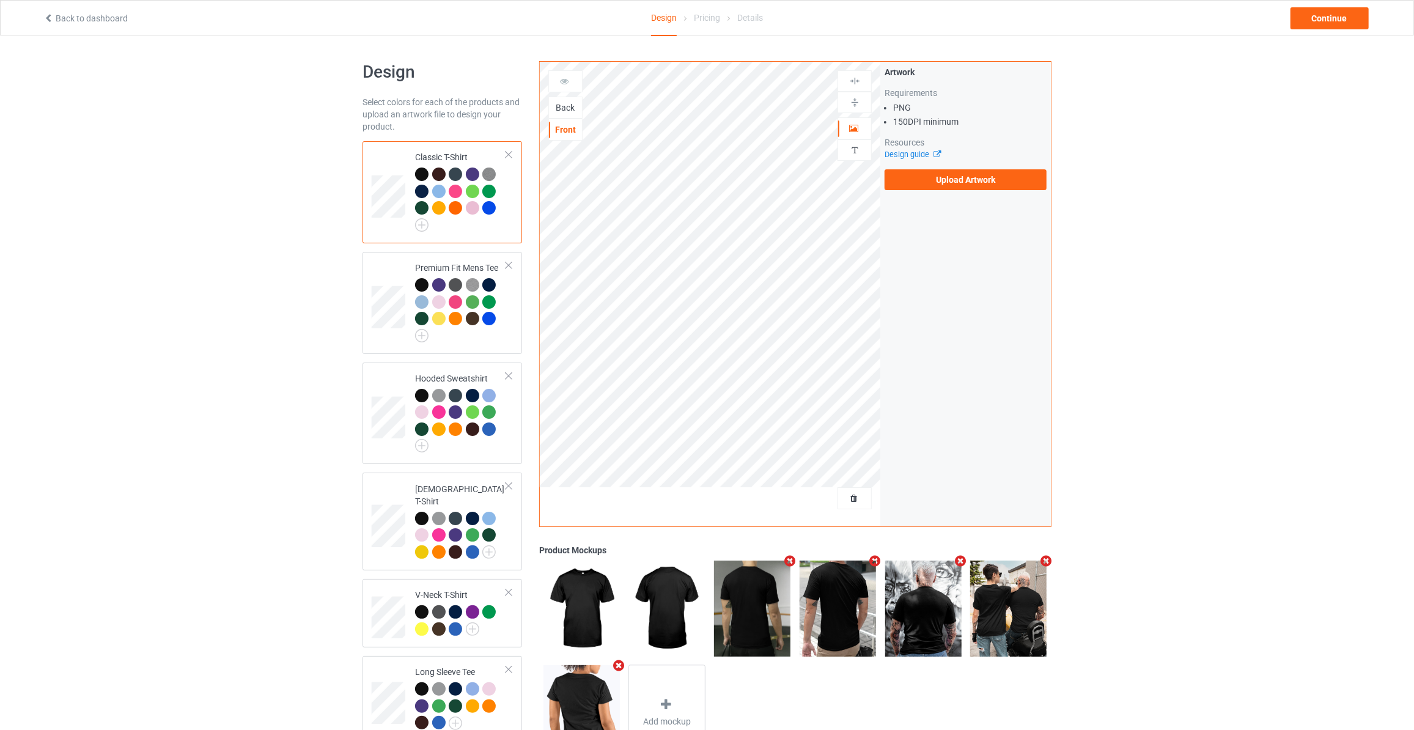
click at [570, 110] on div "Back" at bounding box center [565, 107] width 33 height 12
click at [934, 172] on label "Upload Artwork" at bounding box center [966, 179] width 162 height 21
click at [0, 0] on input "Upload Artwork" at bounding box center [0, 0] width 0 height 0
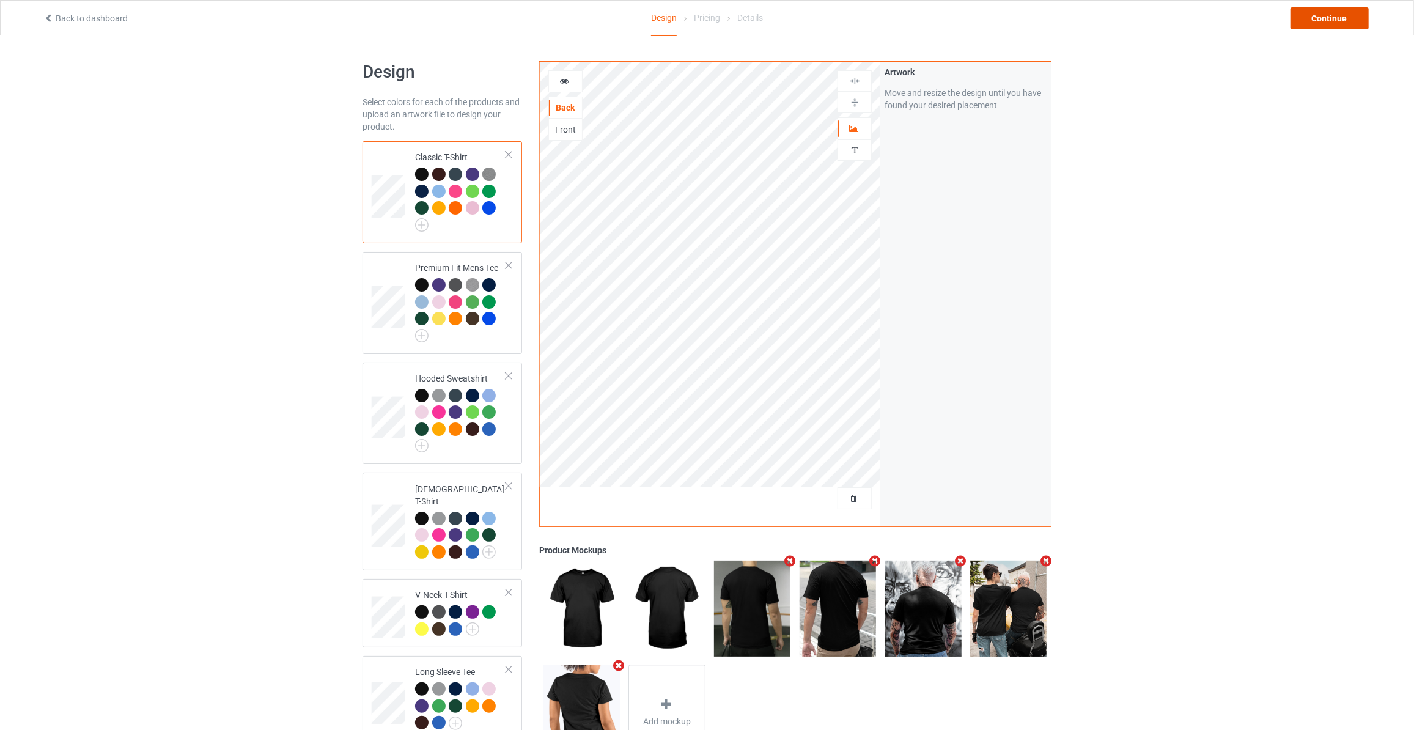
click at [1335, 19] on div "Continue" at bounding box center [1330, 18] width 78 height 22
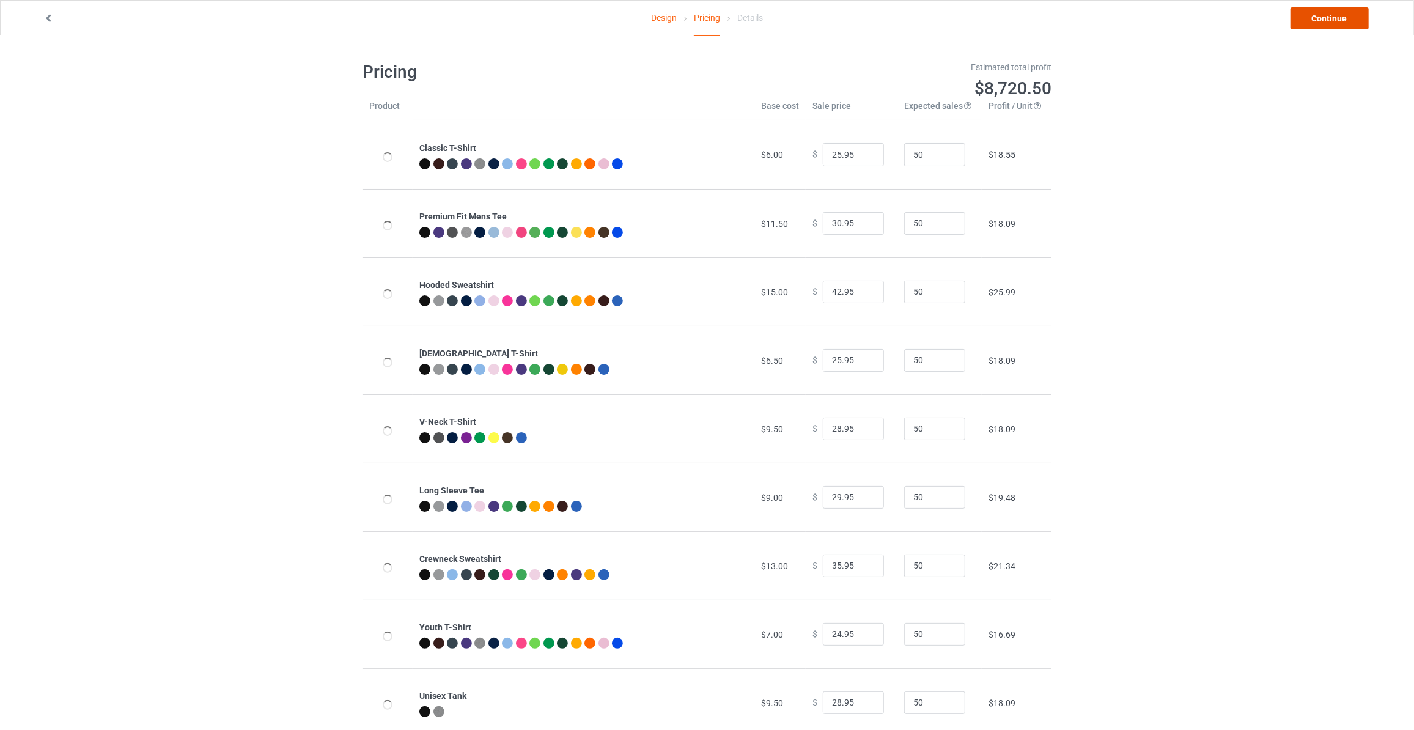
click at [1335, 19] on link "Continue" at bounding box center [1330, 18] width 78 height 22
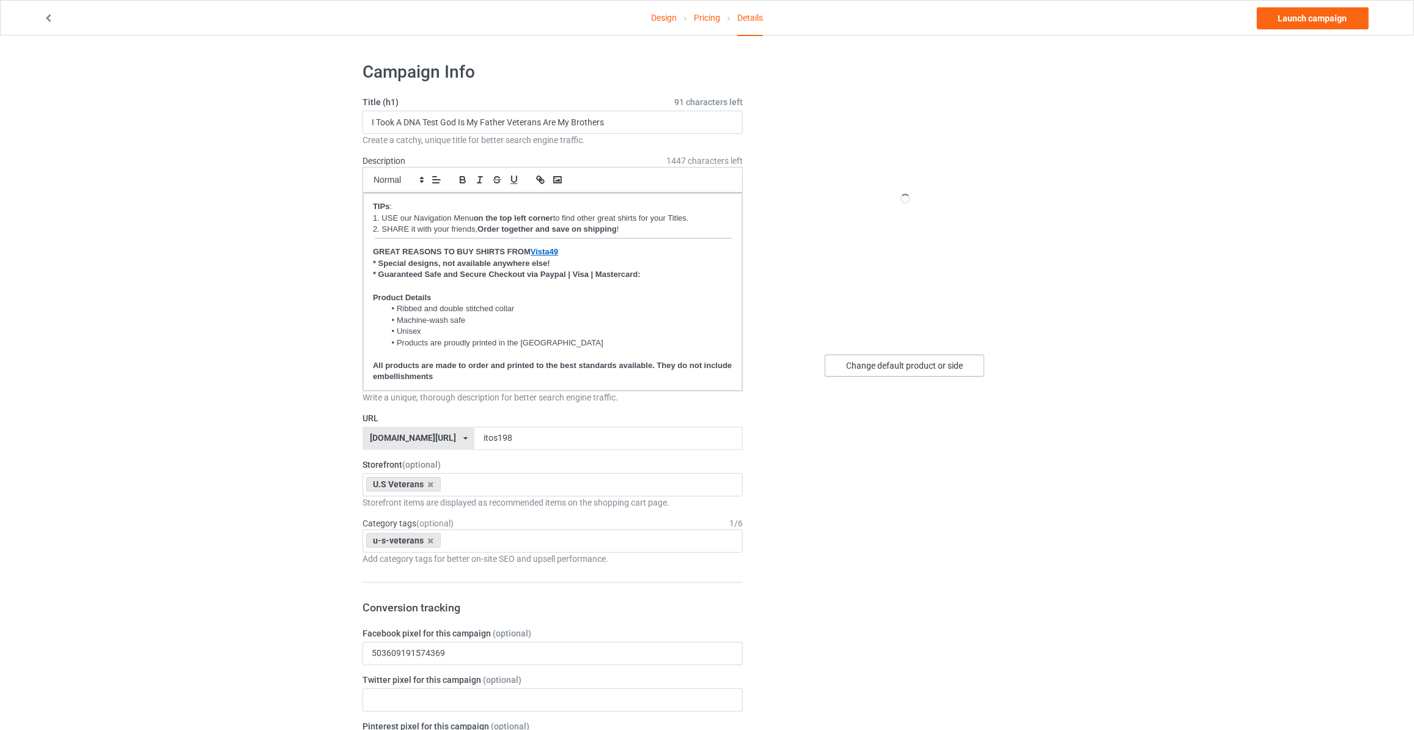
click at [910, 367] on div "Change default product or side" at bounding box center [905, 366] width 160 height 22
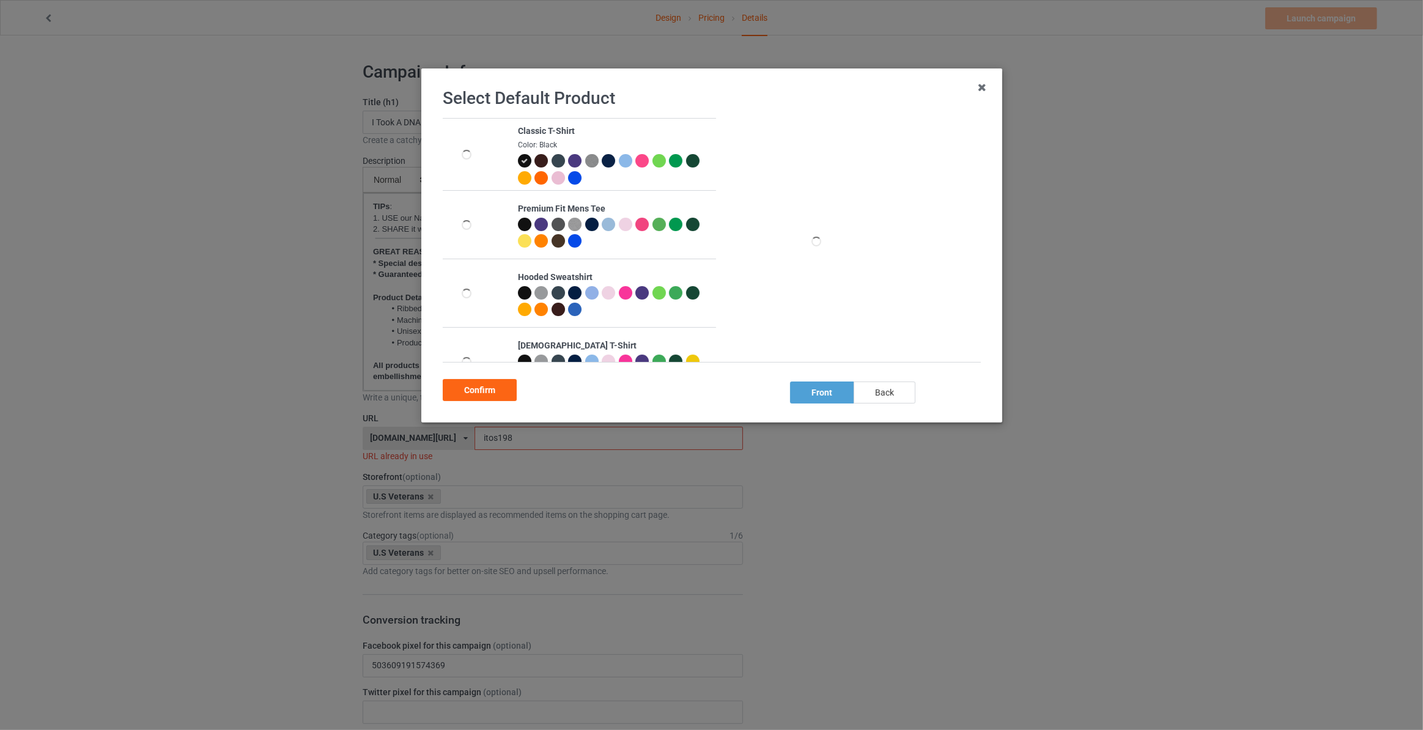
click at [909, 395] on div "back" at bounding box center [885, 393] width 62 height 22
click at [468, 384] on div "Confirm" at bounding box center [480, 390] width 74 height 22
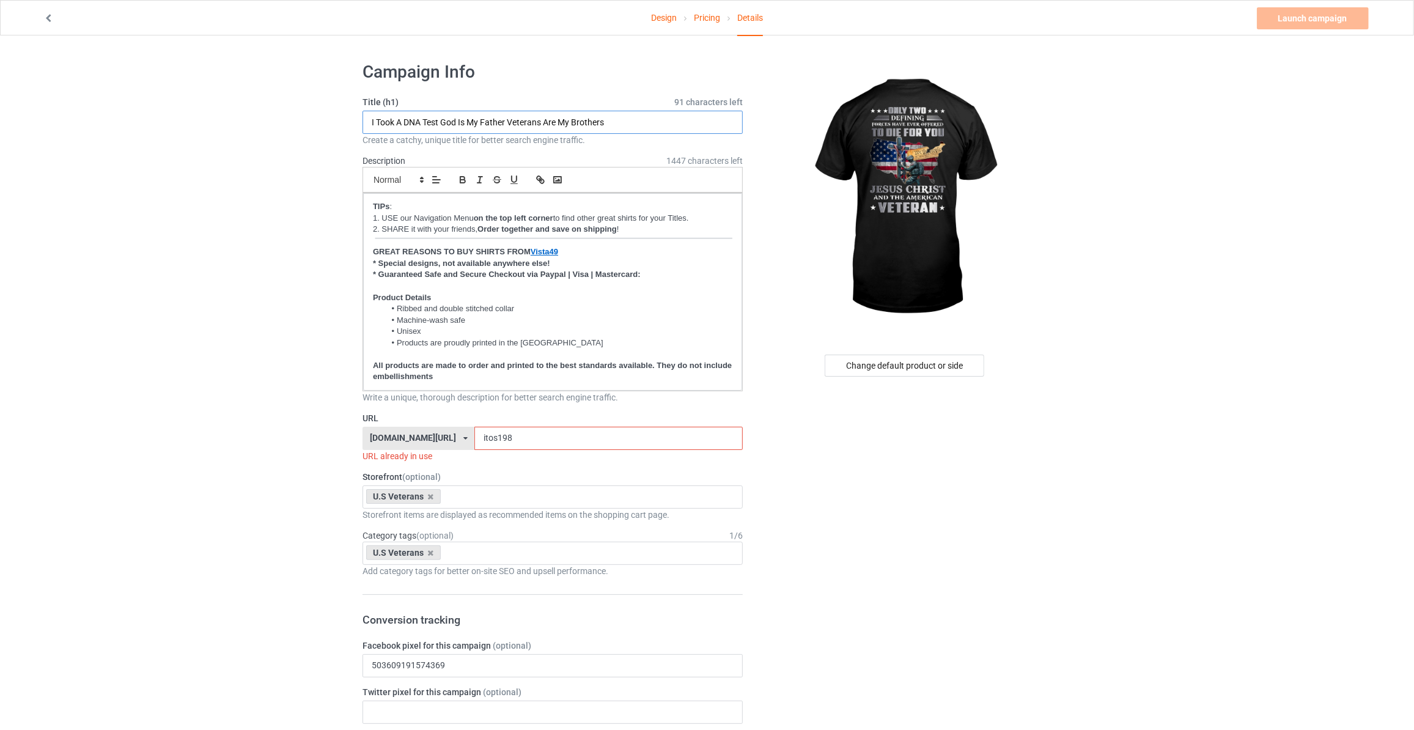
click at [456, 125] on input "I Took A DNA Test God Is My Father Veterans Are My Brothers" at bounding box center [553, 122] width 380 height 23
type input "Only Two Defining Forces Have Ever Offered To Die For You"
drag, startPoint x: 503, startPoint y: 429, endPoint x: 182, endPoint y: 361, distance: 328.0
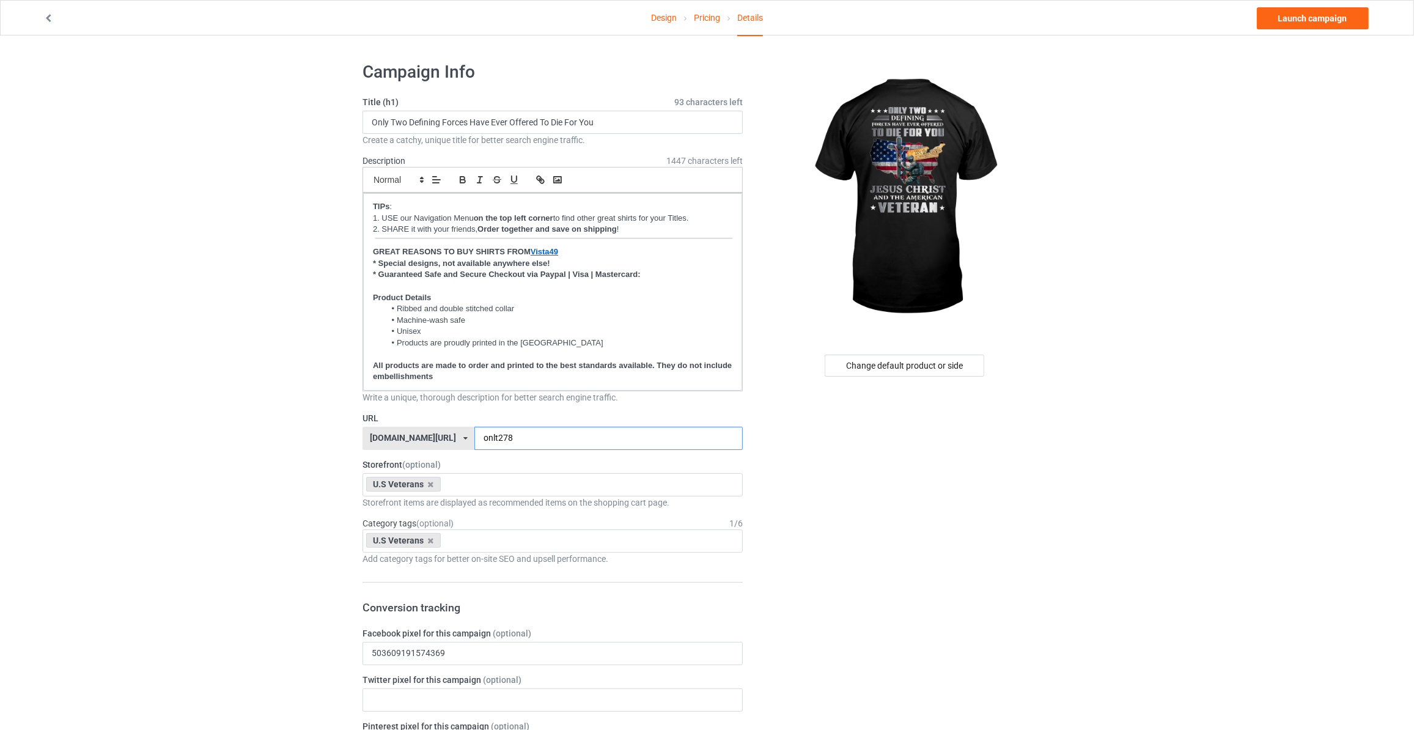
type input "onlt278"
drag, startPoint x: 1216, startPoint y: 128, endPoint x: 1223, endPoint y: 96, distance: 32.6
click at [1297, 13] on link "Launch campaign" at bounding box center [1313, 18] width 112 height 22
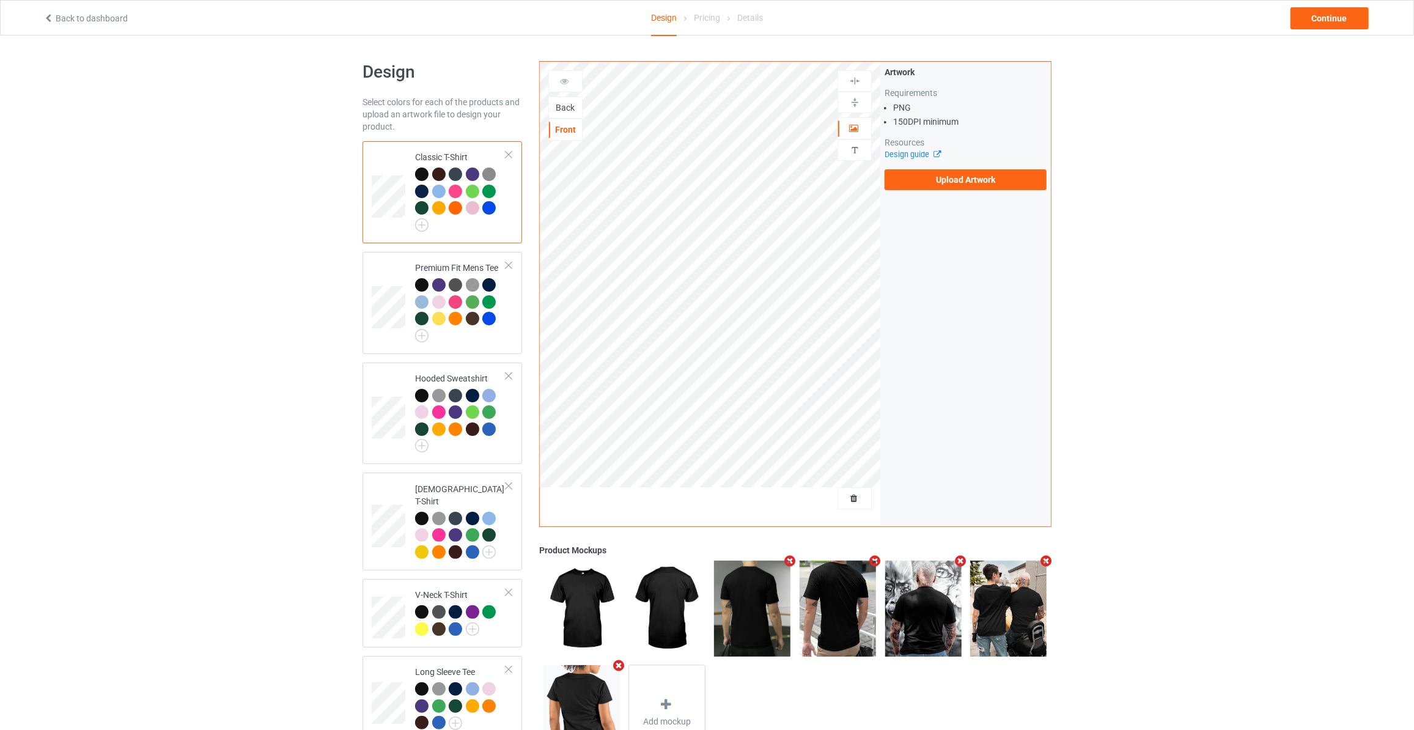
click at [566, 105] on div "Back" at bounding box center [565, 107] width 33 height 12
click at [914, 189] on label "Upload Artwork" at bounding box center [966, 179] width 162 height 21
click at [0, 0] on input "Upload Artwork" at bounding box center [0, 0] width 0 height 0
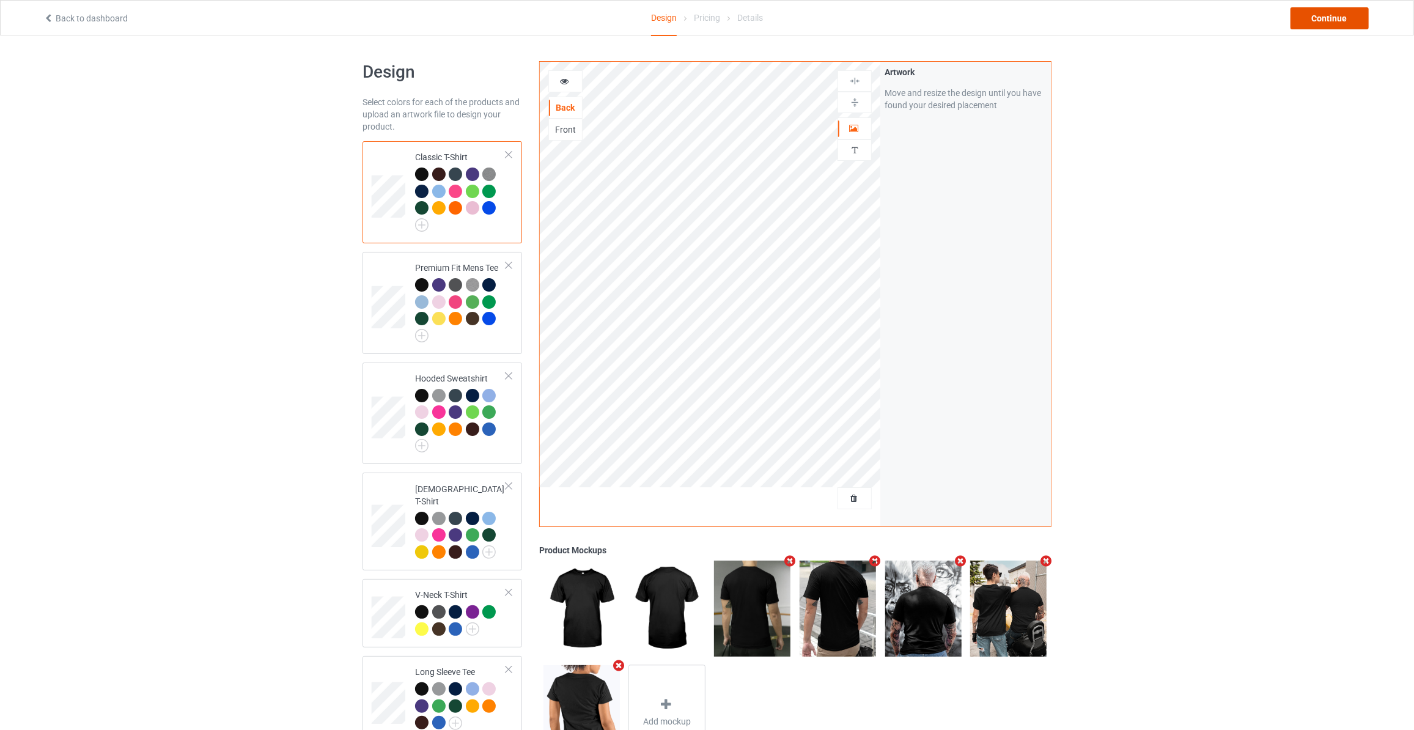
click at [1335, 23] on div "Continue" at bounding box center [1330, 18] width 78 height 22
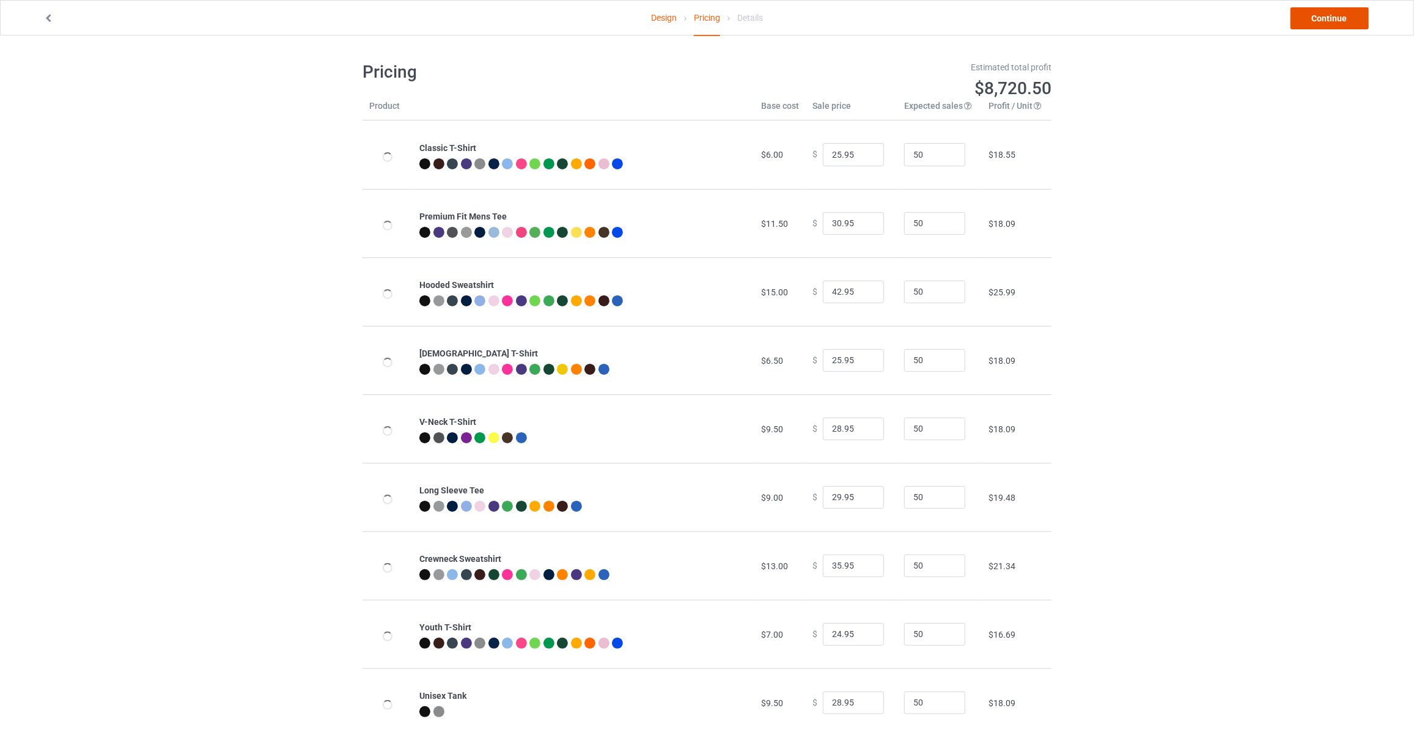
click at [1338, 23] on link "Continue" at bounding box center [1330, 18] width 78 height 22
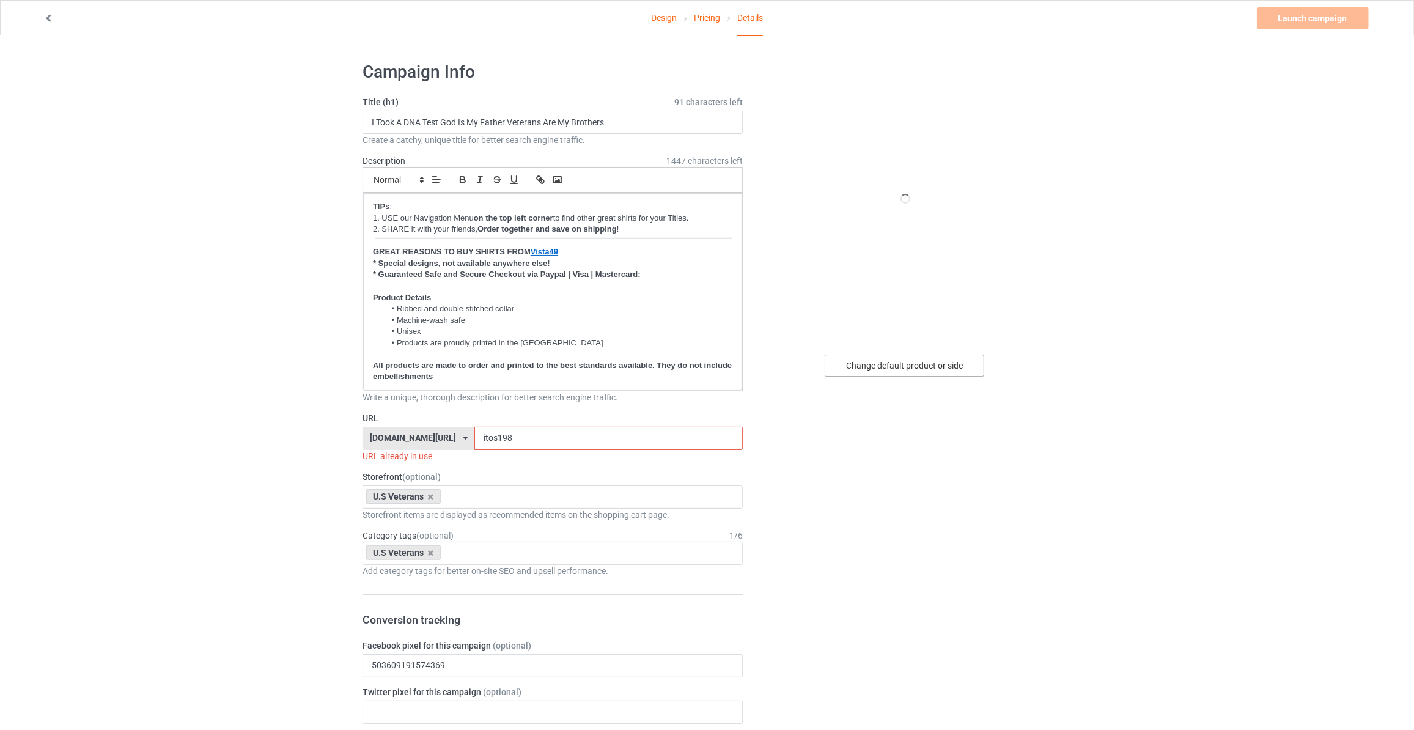
click at [928, 374] on div "Change default product or side" at bounding box center [905, 366] width 160 height 22
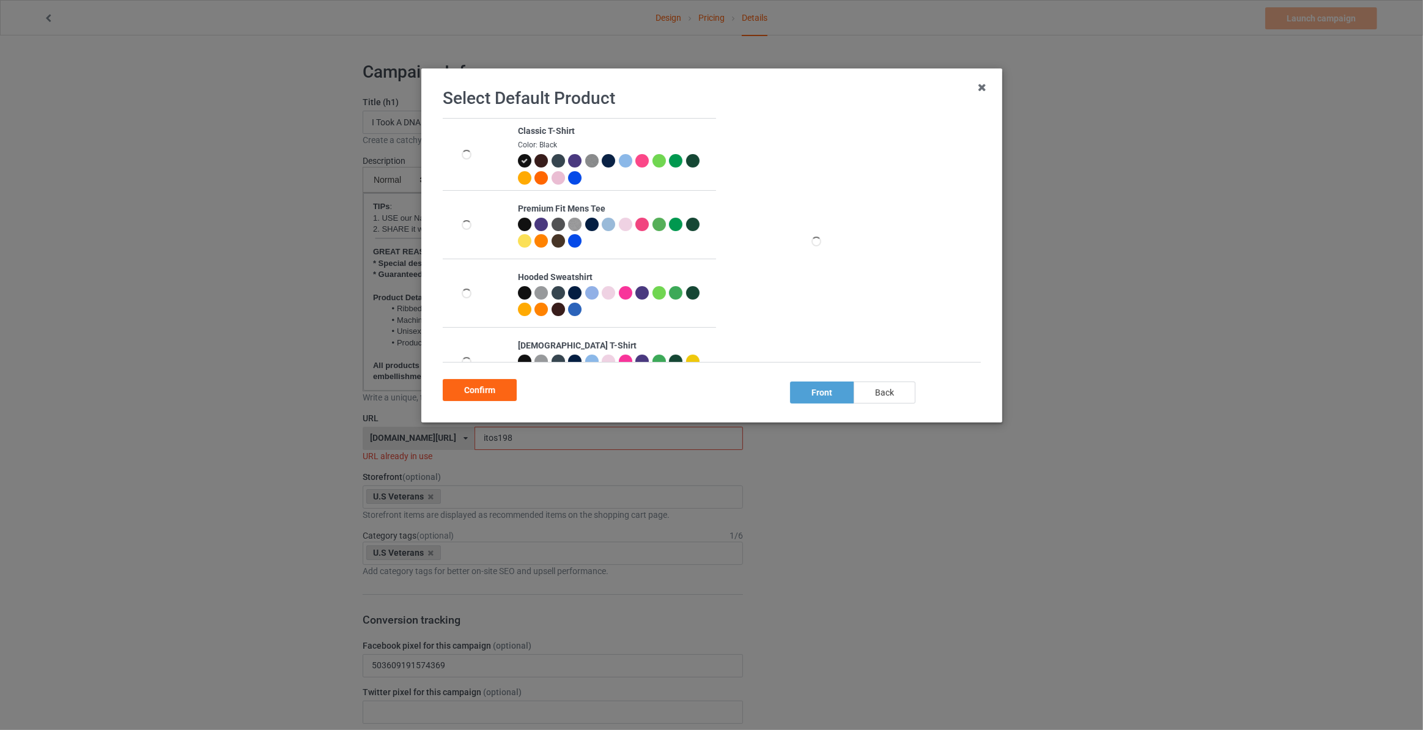
click at [874, 400] on div "back" at bounding box center [885, 393] width 62 height 22
click at [478, 396] on div "Confirm" at bounding box center [480, 390] width 74 height 22
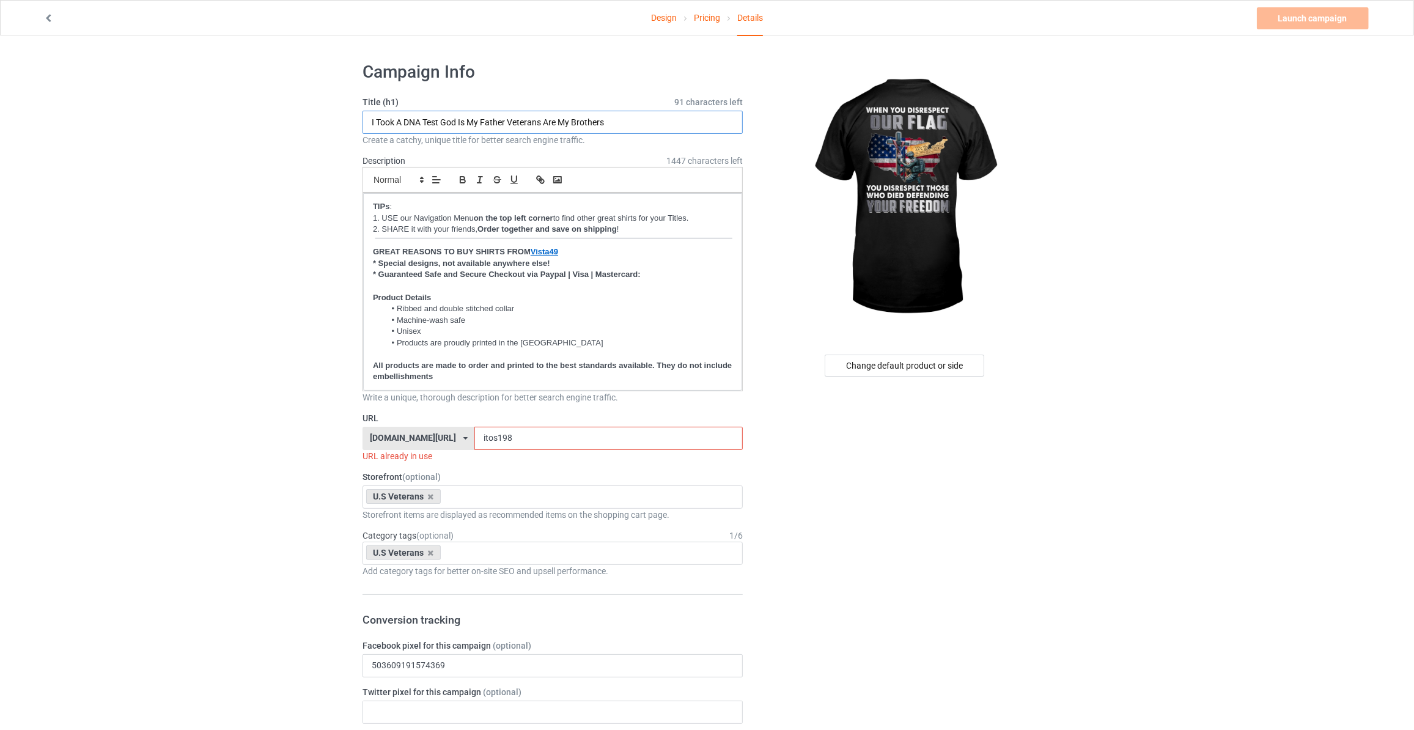
click at [476, 124] on input "I Took A DNA Test God Is My Father Veterans Are My Brothers" at bounding box center [553, 122] width 380 height 23
type input "When You Disrespect Our Flag"
drag, startPoint x: 518, startPoint y: 438, endPoint x: 368, endPoint y: 438, distance: 149.8
click at [369, 438] on div "[DOMAIN_NAME][URL] [DOMAIN_NAME][URL] [DOMAIN_NAME][URL] [DOMAIN_NAME][URL] [DO…" at bounding box center [553, 438] width 380 height 23
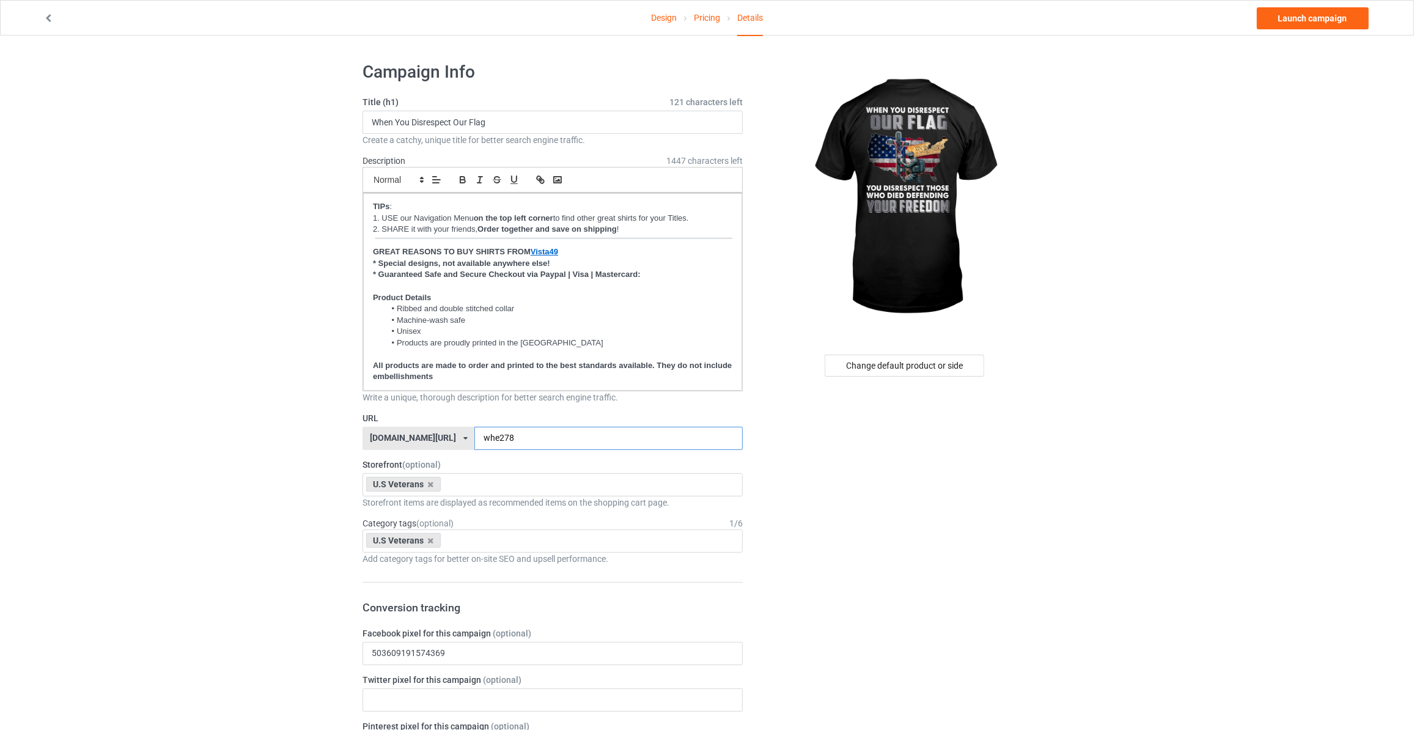
type input "whe278"
click at [1310, 13] on link "Launch campaign" at bounding box center [1313, 18] width 112 height 22
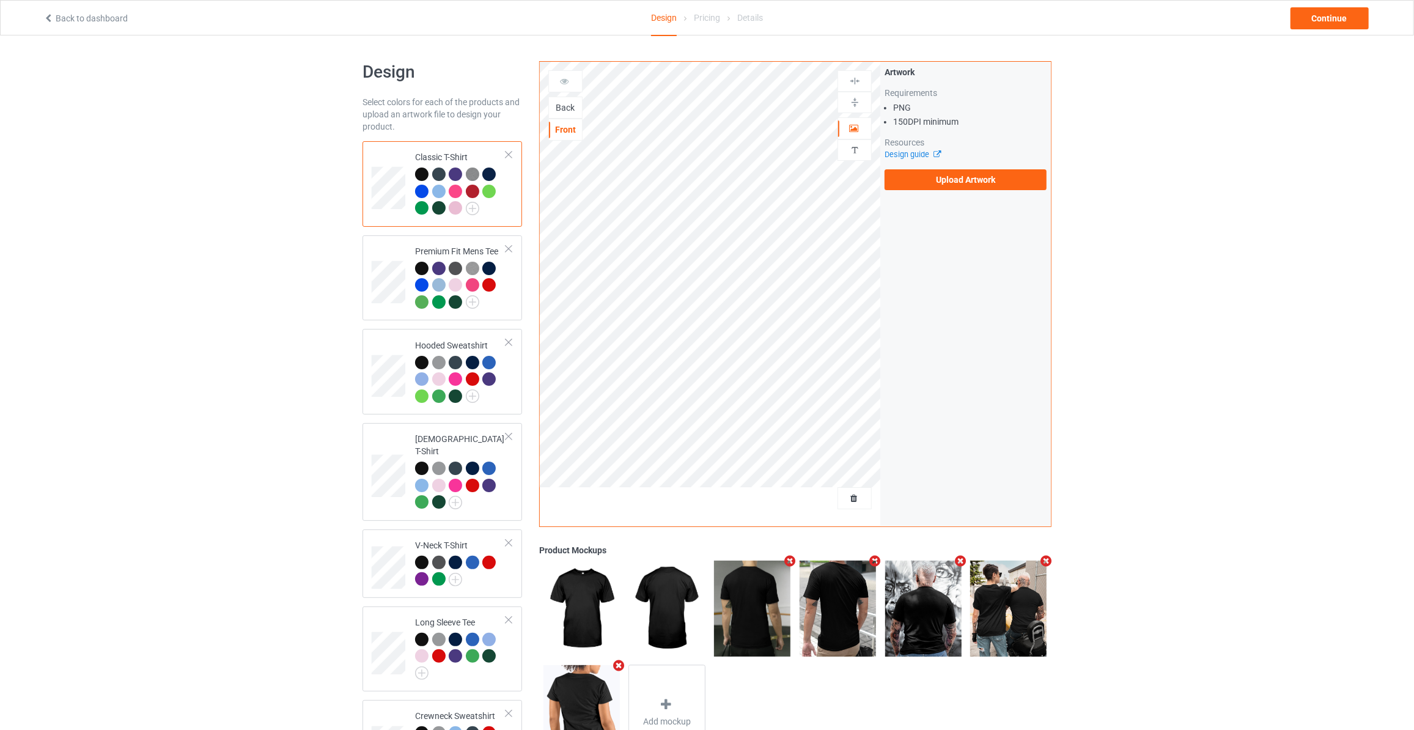
click at [568, 109] on div "Back" at bounding box center [565, 107] width 33 height 12
click at [938, 172] on label "Upload Artwork" at bounding box center [966, 179] width 162 height 21
click at [0, 0] on input "Upload Artwork" at bounding box center [0, 0] width 0 height 0
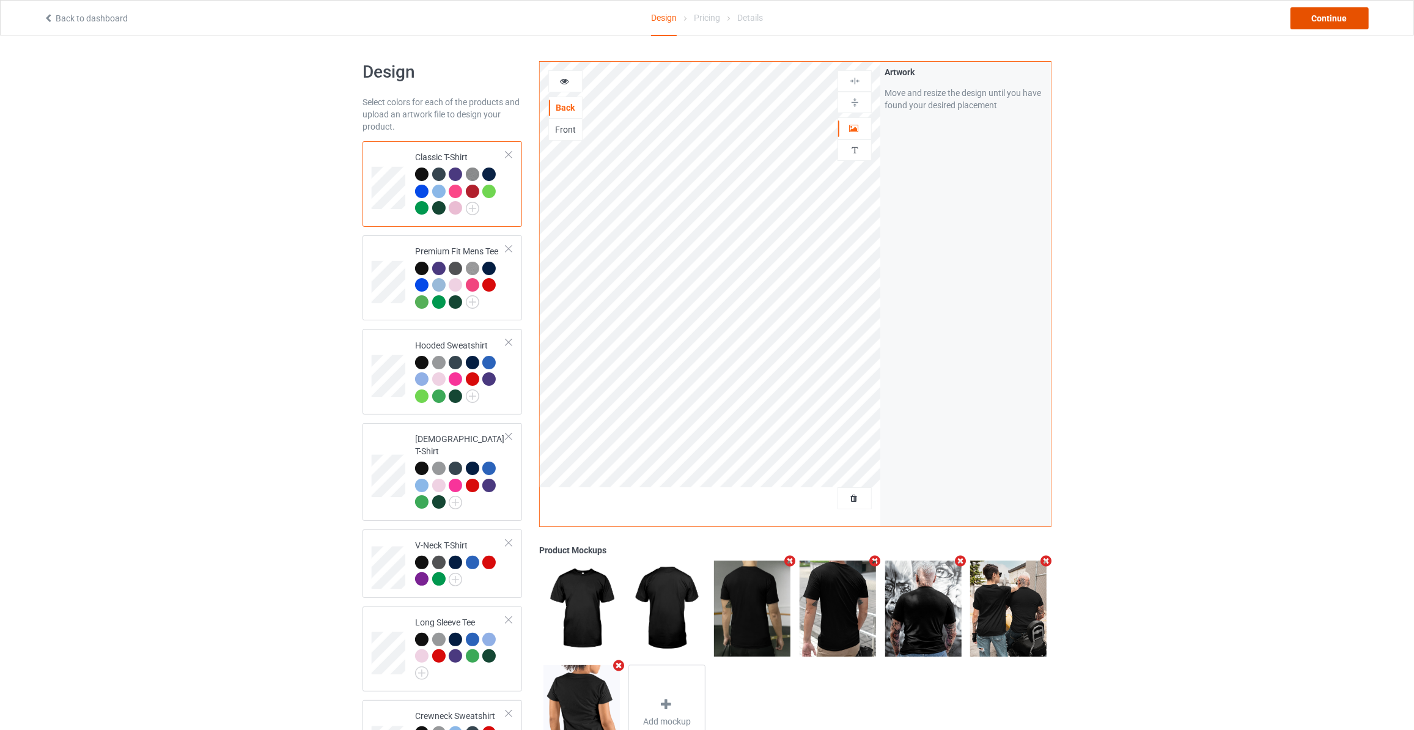
click at [1348, 17] on div "Continue" at bounding box center [1330, 18] width 78 height 22
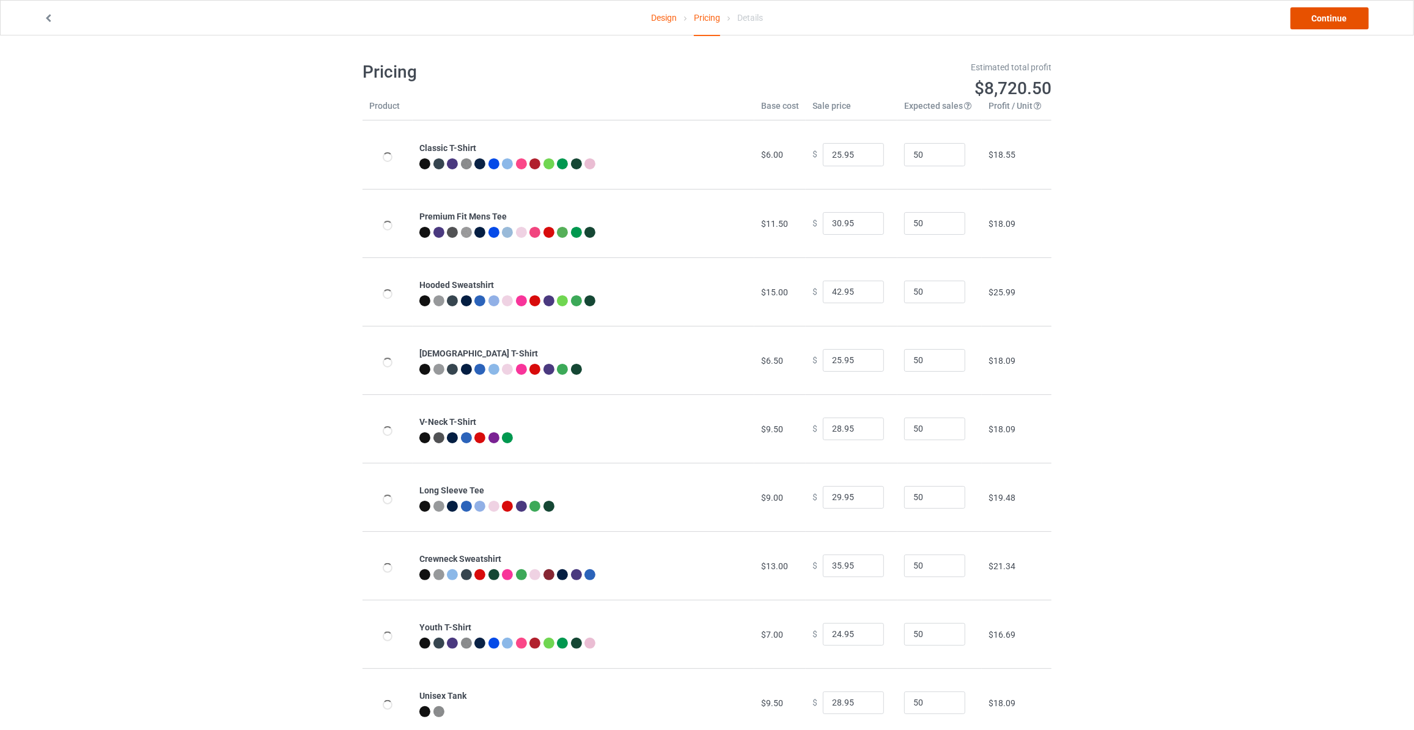
click at [1348, 17] on link "Continue" at bounding box center [1330, 18] width 78 height 22
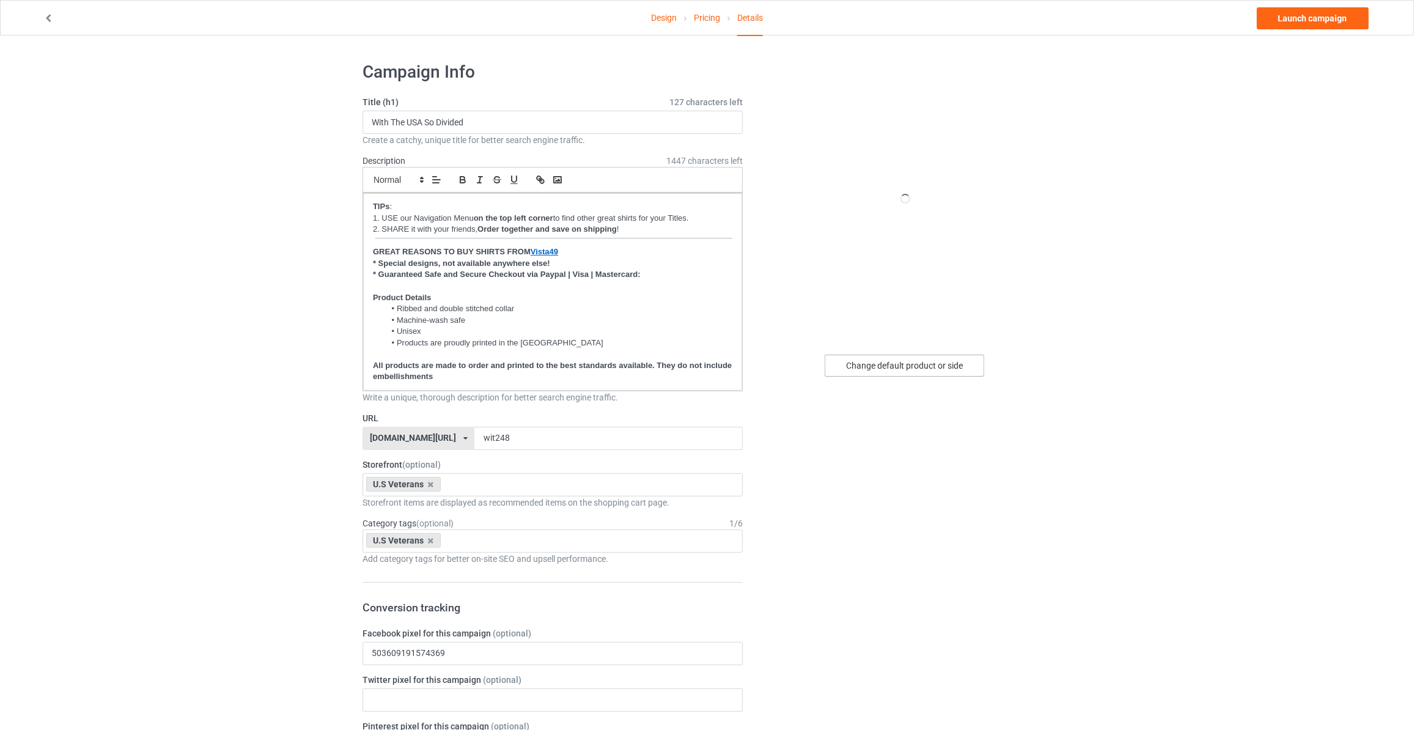
click at [914, 364] on div "Change default product or side" at bounding box center [905, 366] width 160 height 22
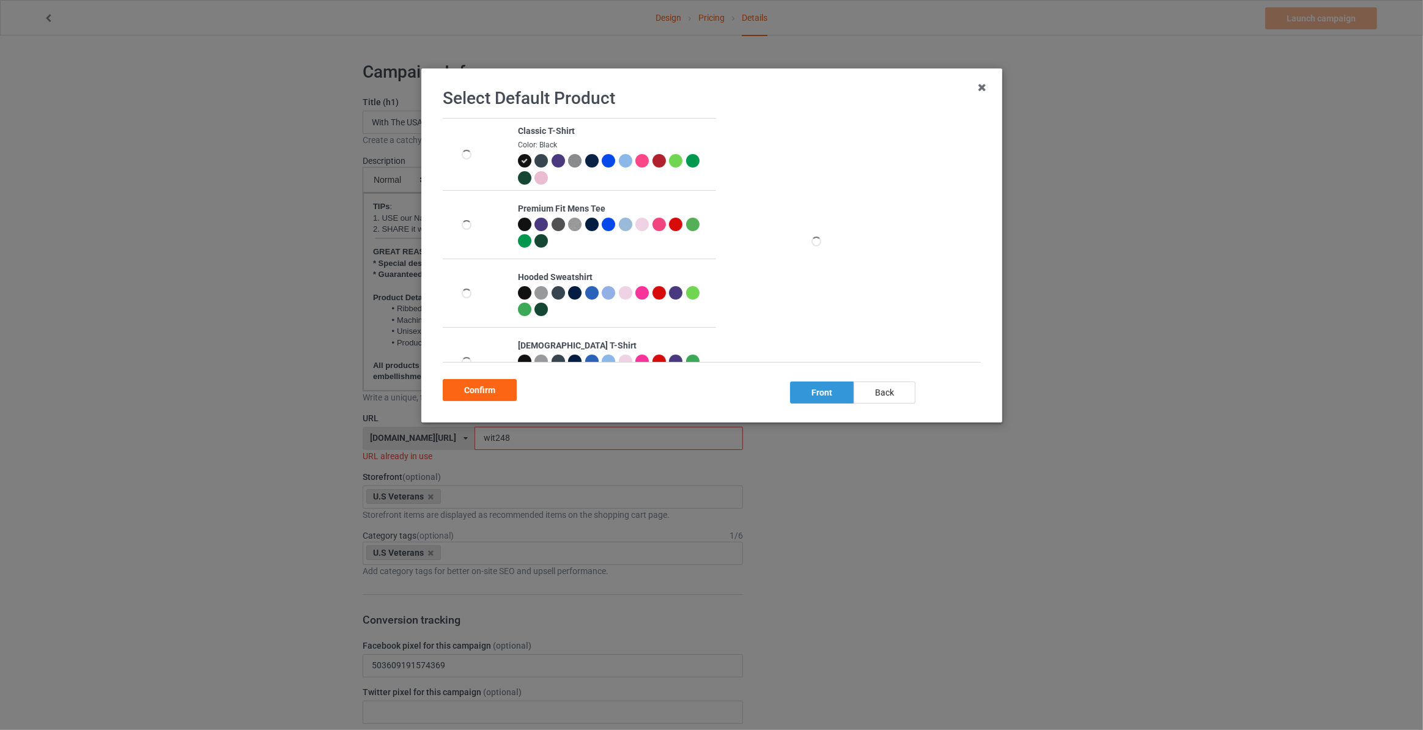
click at [874, 393] on div "back" at bounding box center [885, 393] width 62 height 22
click at [465, 388] on div "Confirm" at bounding box center [480, 390] width 74 height 22
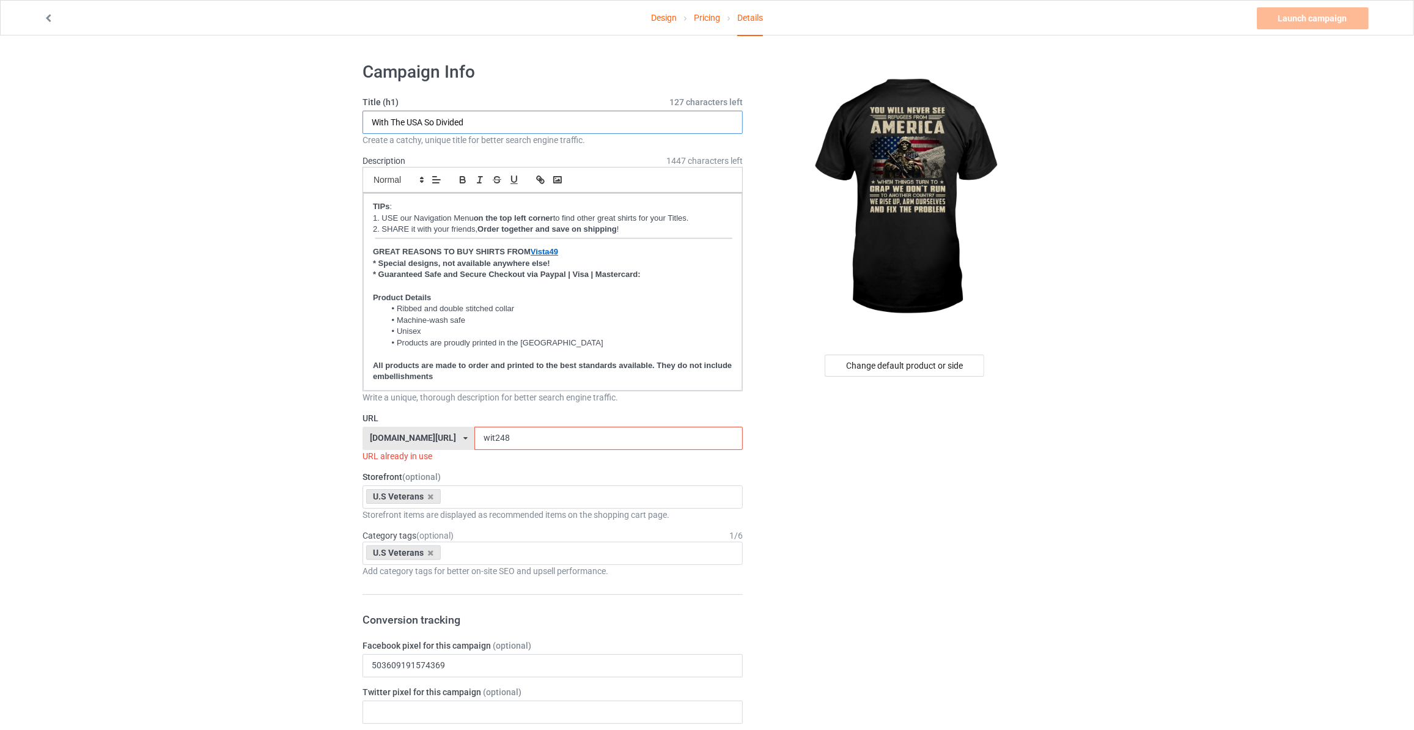
drag, startPoint x: 492, startPoint y: 122, endPoint x: -225, endPoint y: 82, distance: 718.3
click at [0, 82] on html "Design Pricing Details Launch campaign Invalid campaign URL Campaign Info Title…" at bounding box center [707, 365] width 1414 height 730
type input "You Will Never See Refugees From [GEOGRAPHIC_DATA] When Things Turn To Crap We …"
drag, startPoint x: 171, startPoint y: 207, endPoint x: 186, endPoint y: 221, distance: 20.8
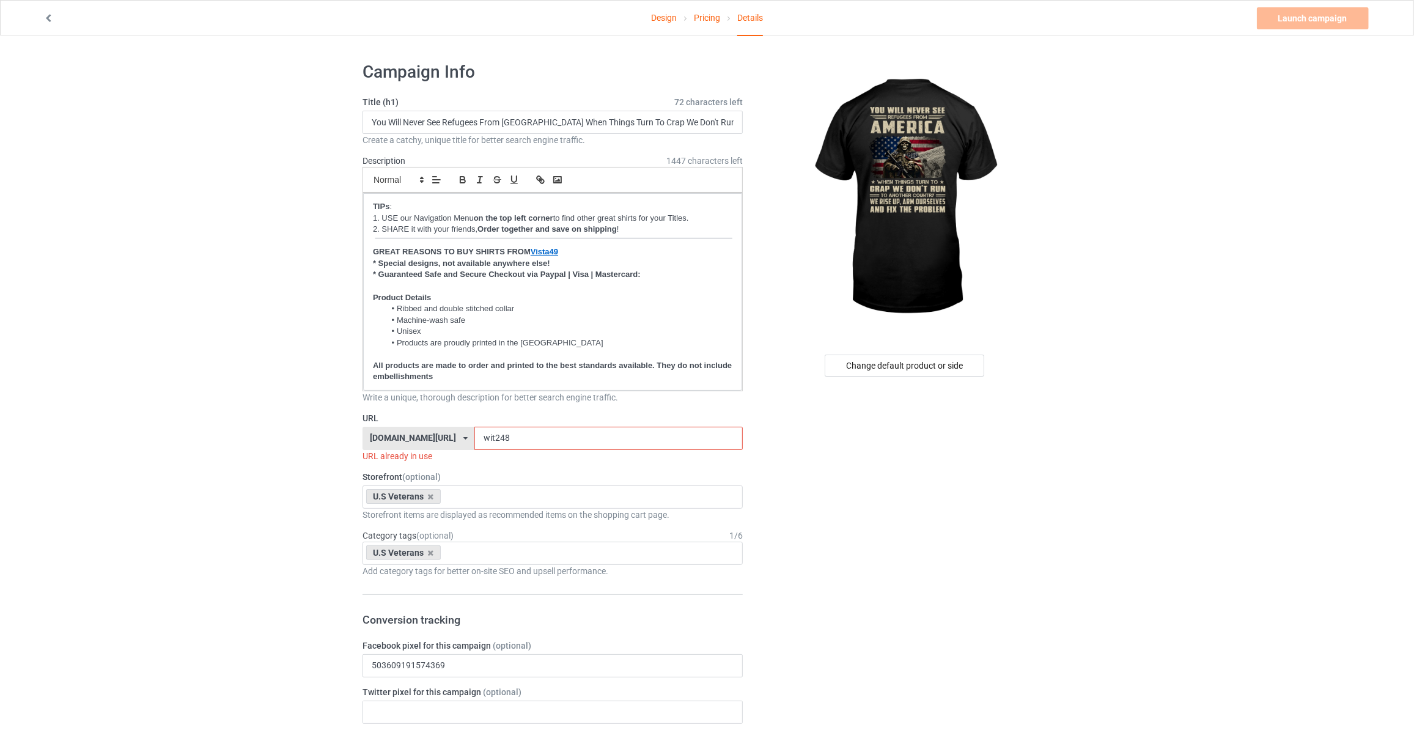
drag, startPoint x: 512, startPoint y: 437, endPoint x: 62, endPoint y: 407, distance: 451.0
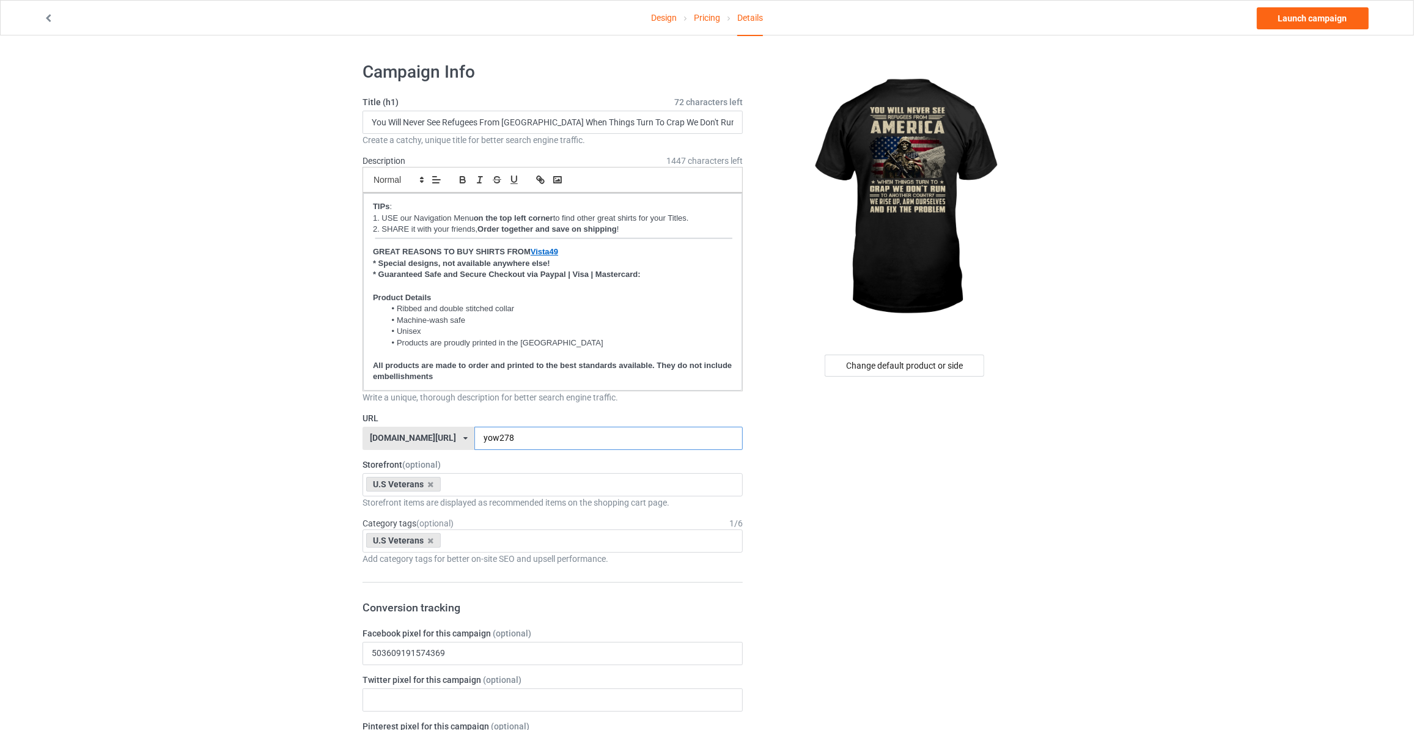
type input "yow278"
click at [1313, 25] on link "Launch campaign" at bounding box center [1313, 18] width 112 height 22
